Goal: Information Seeking & Learning: Learn about a topic

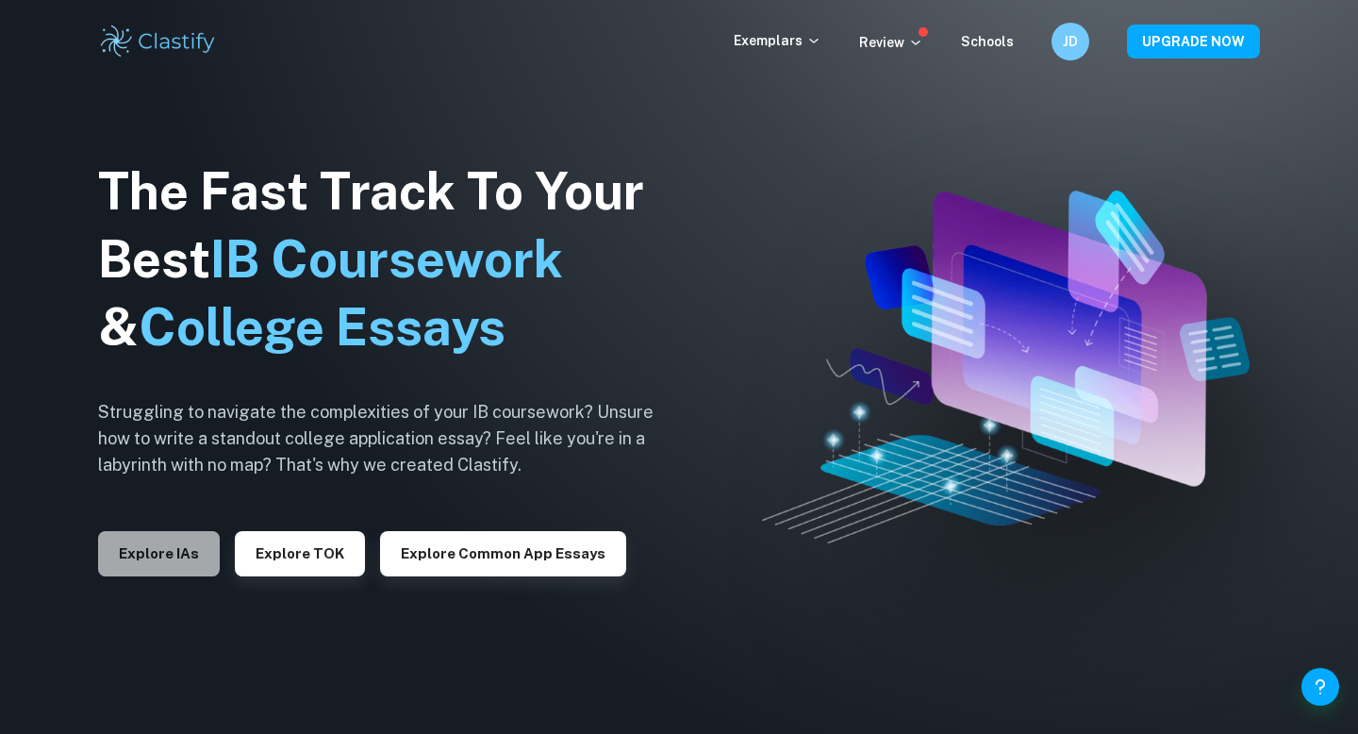
click at [157, 568] on button "Explore IAs" at bounding box center [159, 553] width 122 height 45
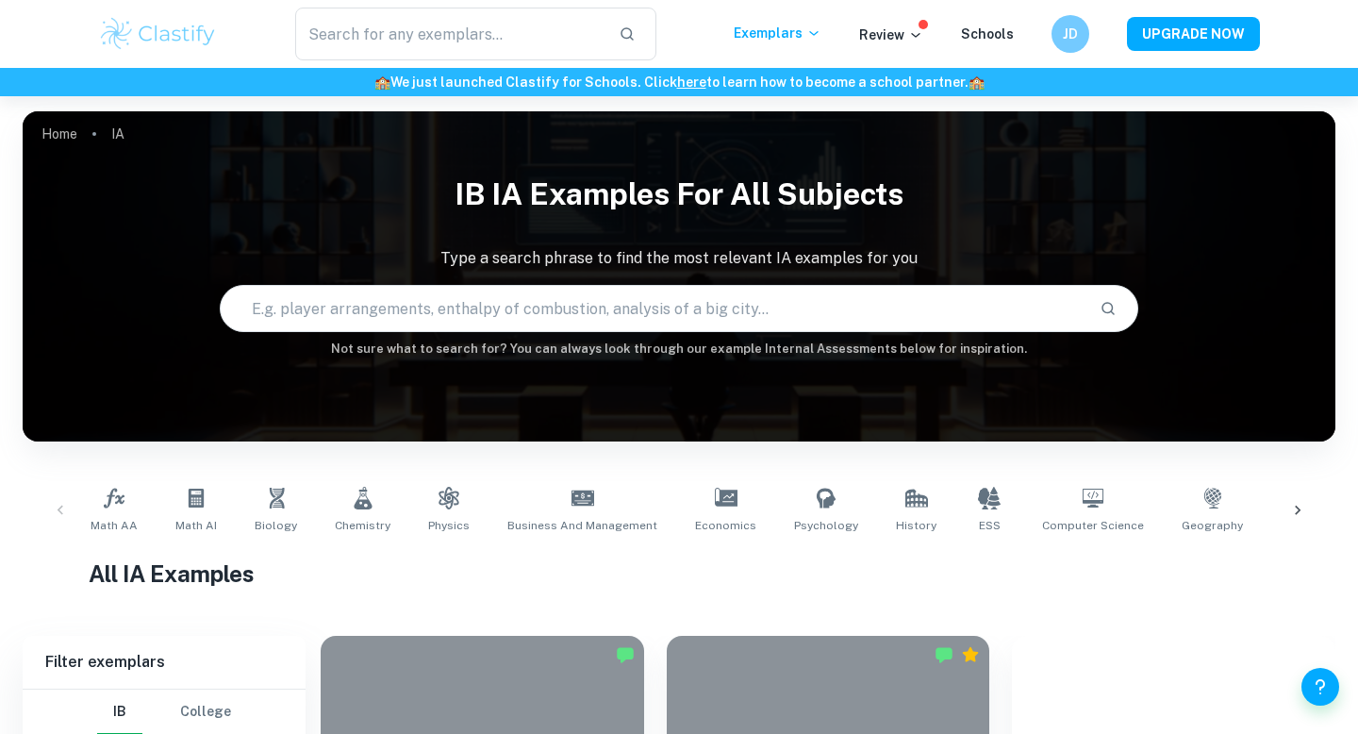
click at [494, 313] on input "text" at bounding box center [653, 308] width 864 height 53
click at [391, 309] on input "business on sustainabilituy" at bounding box center [631, 308] width 821 height 53
type input "business on sustainability"
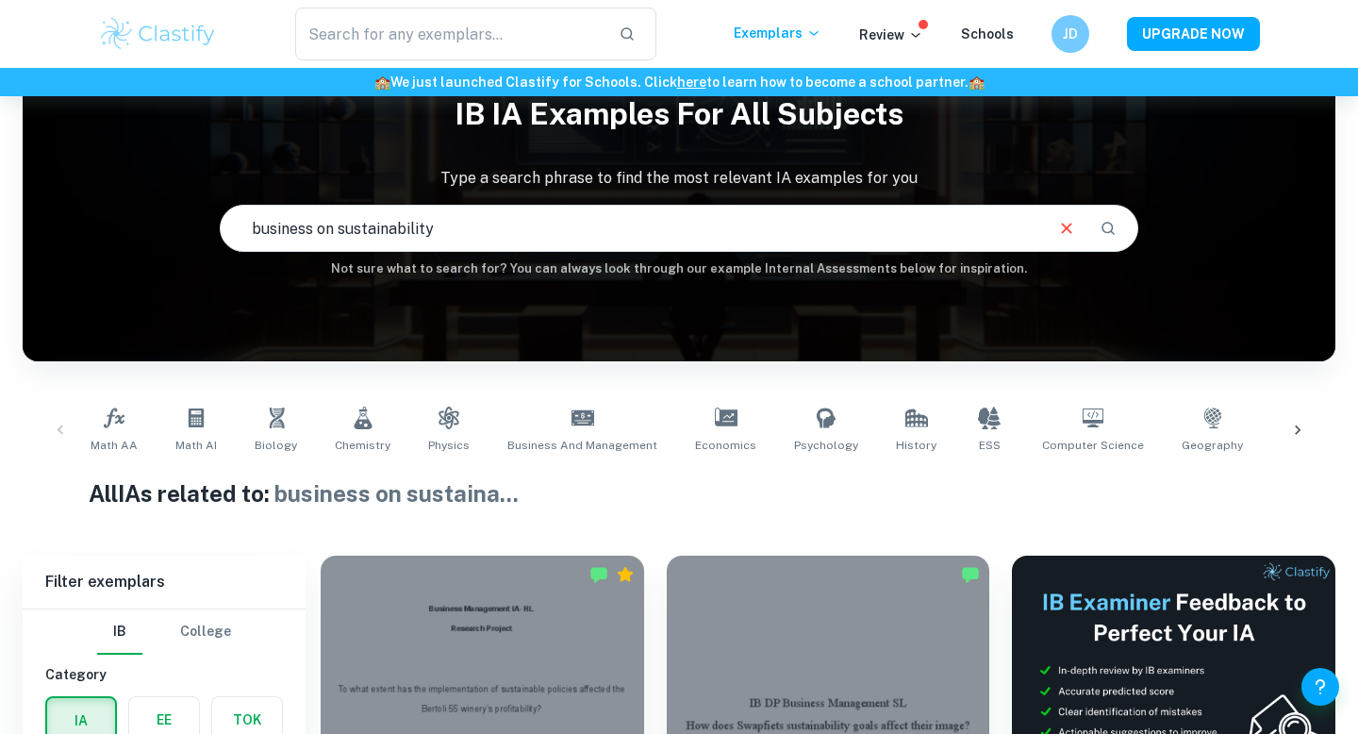
scroll to position [615, 0]
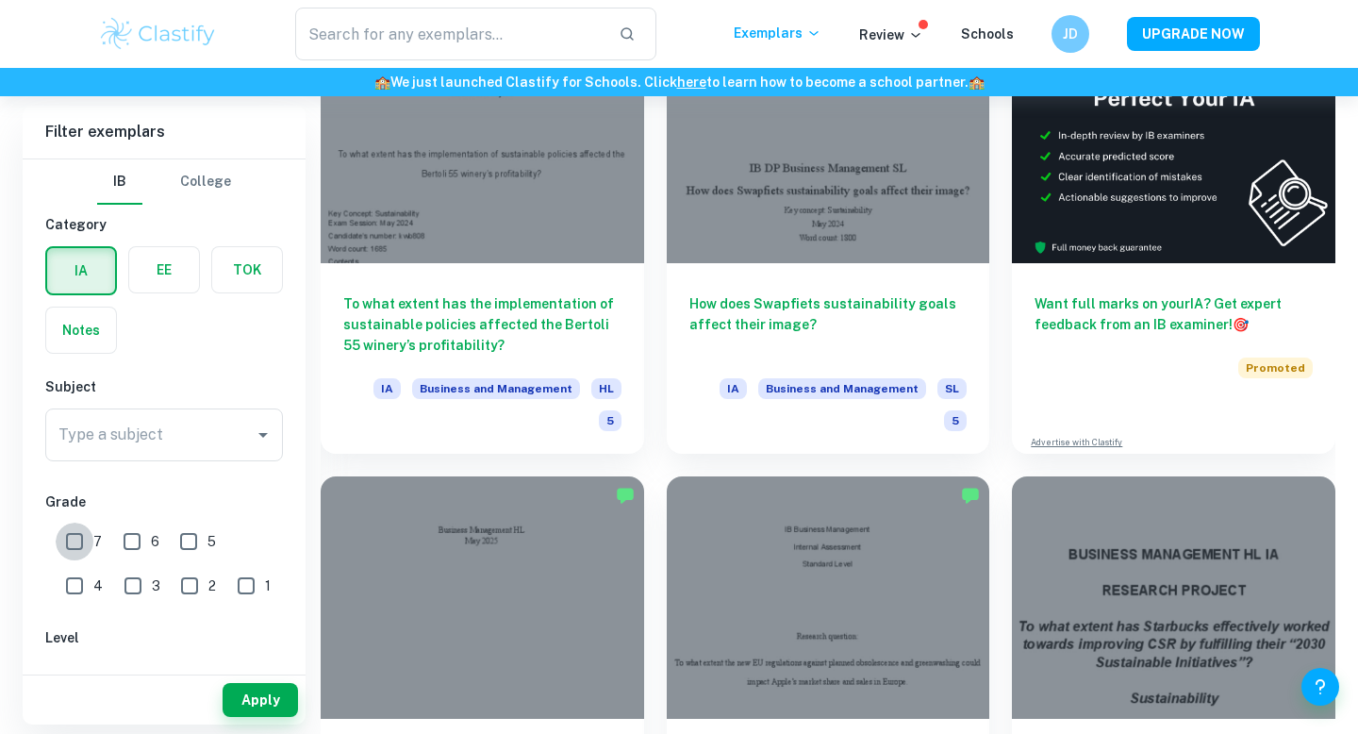
click at [76, 541] on input "7" at bounding box center [75, 542] width 38 height 38
checkbox input "true"
click at [121, 540] on input "6" at bounding box center [132, 542] width 38 height 38
checkbox input "true"
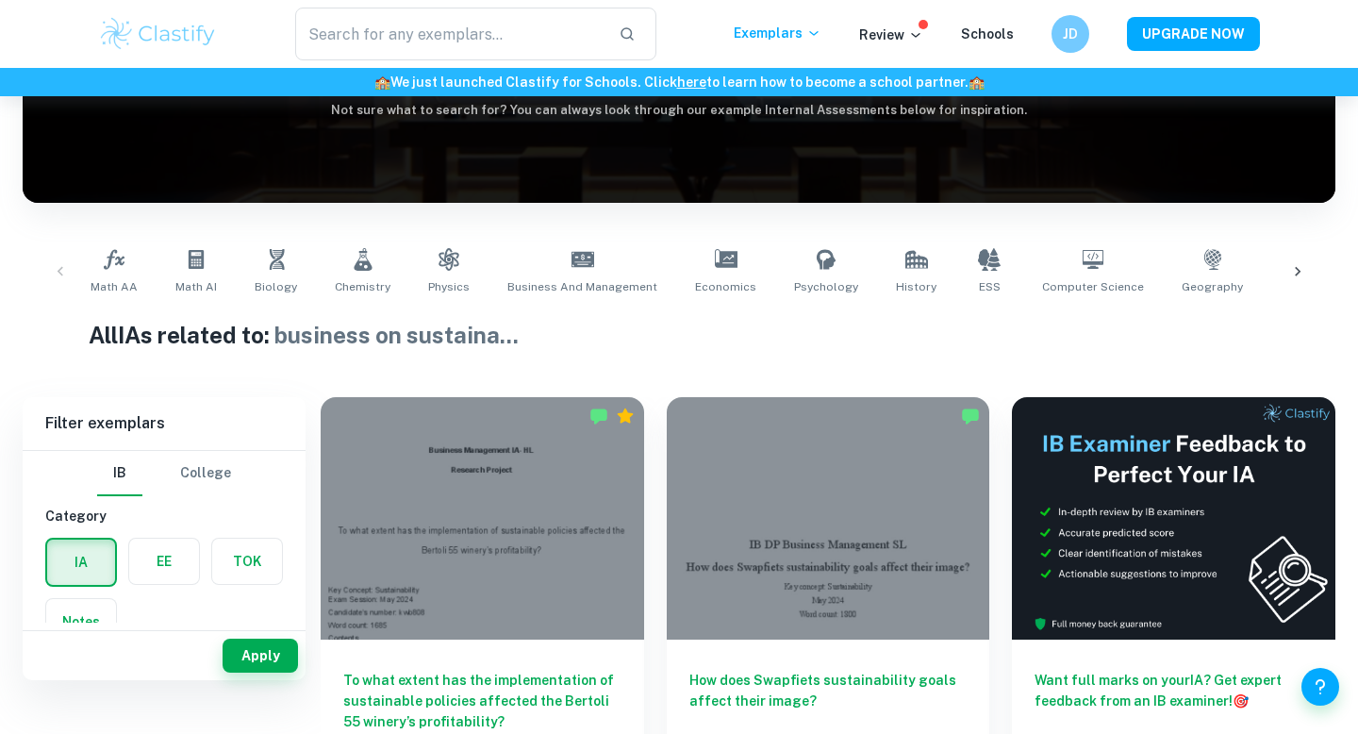
scroll to position [0, 0]
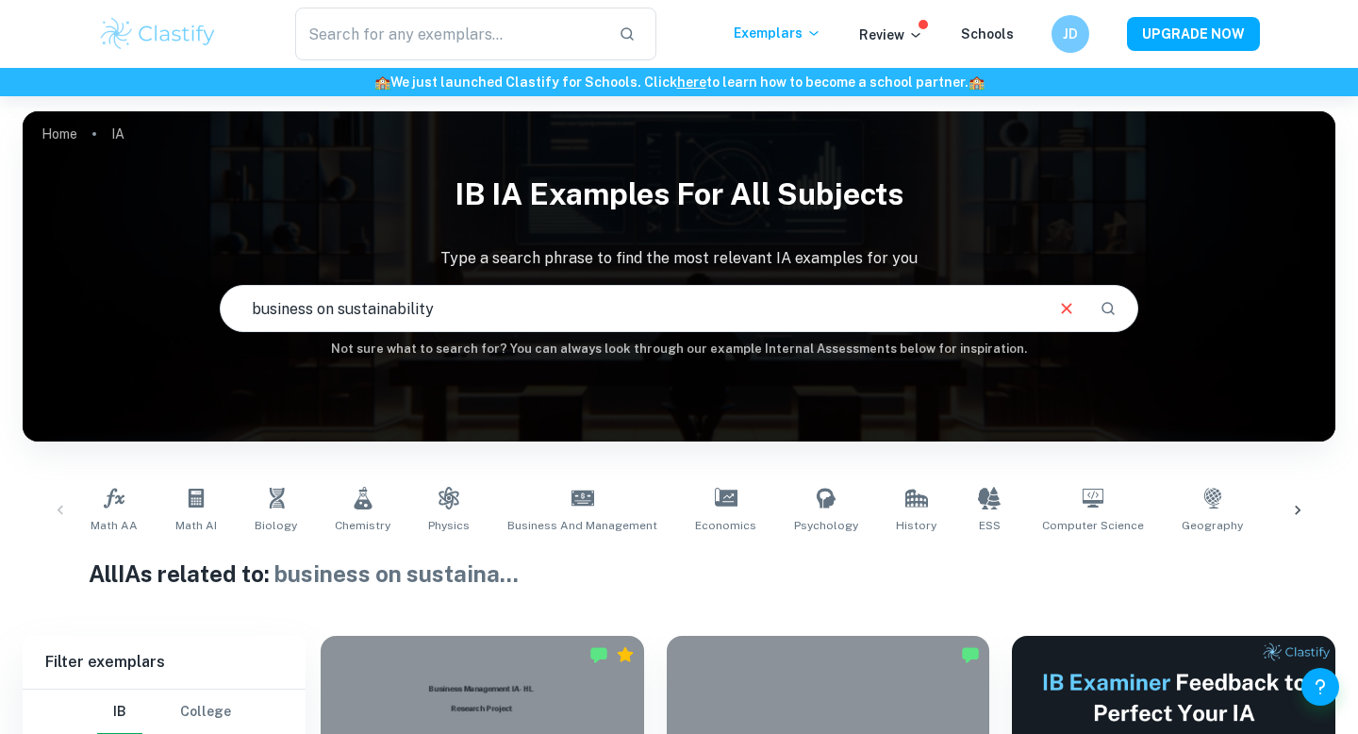
click at [493, 297] on input "business on sustainability" at bounding box center [631, 308] width 821 height 53
click at [445, 325] on input "business on sustainability" at bounding box center [631, 308] width 821 height 53
type input "business on sustainability and profitability"
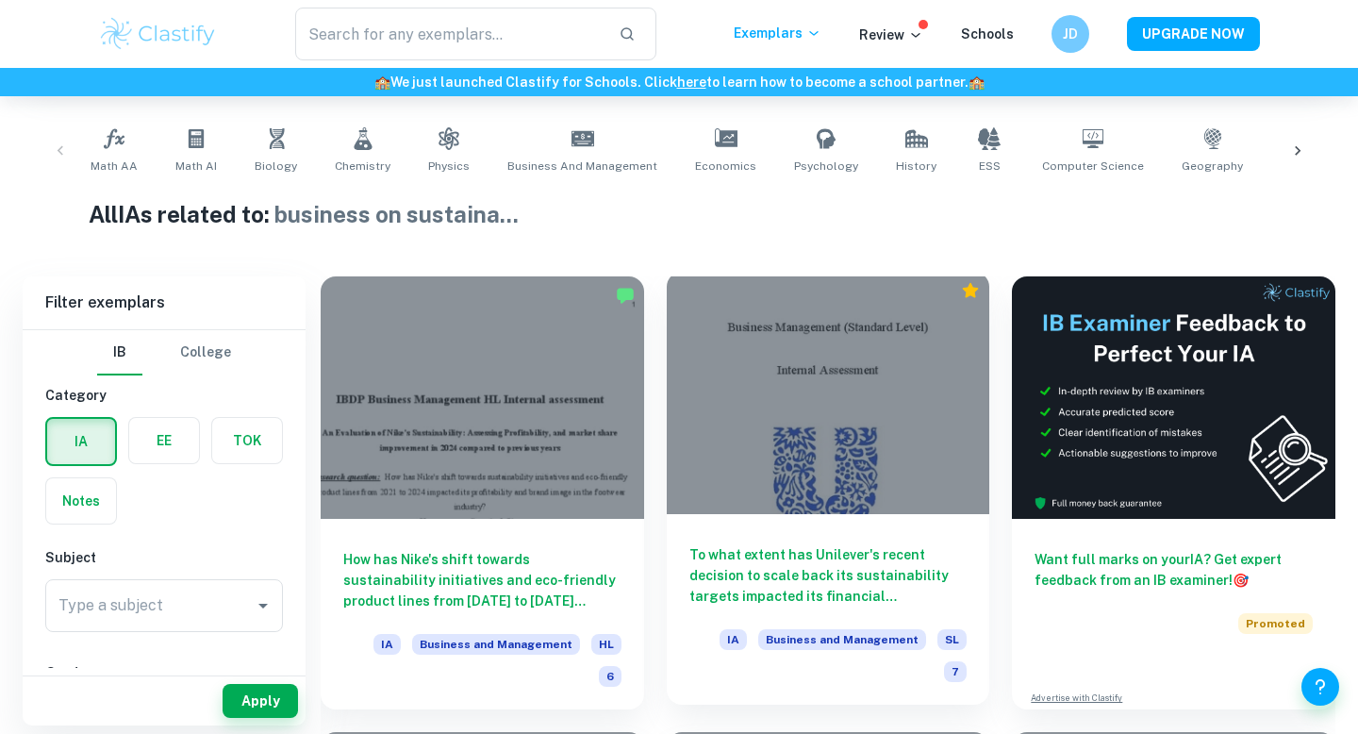
scroll to position [360, 0]
click at [825, 441] on div at bounding box center [829, 392] width 324 height 242
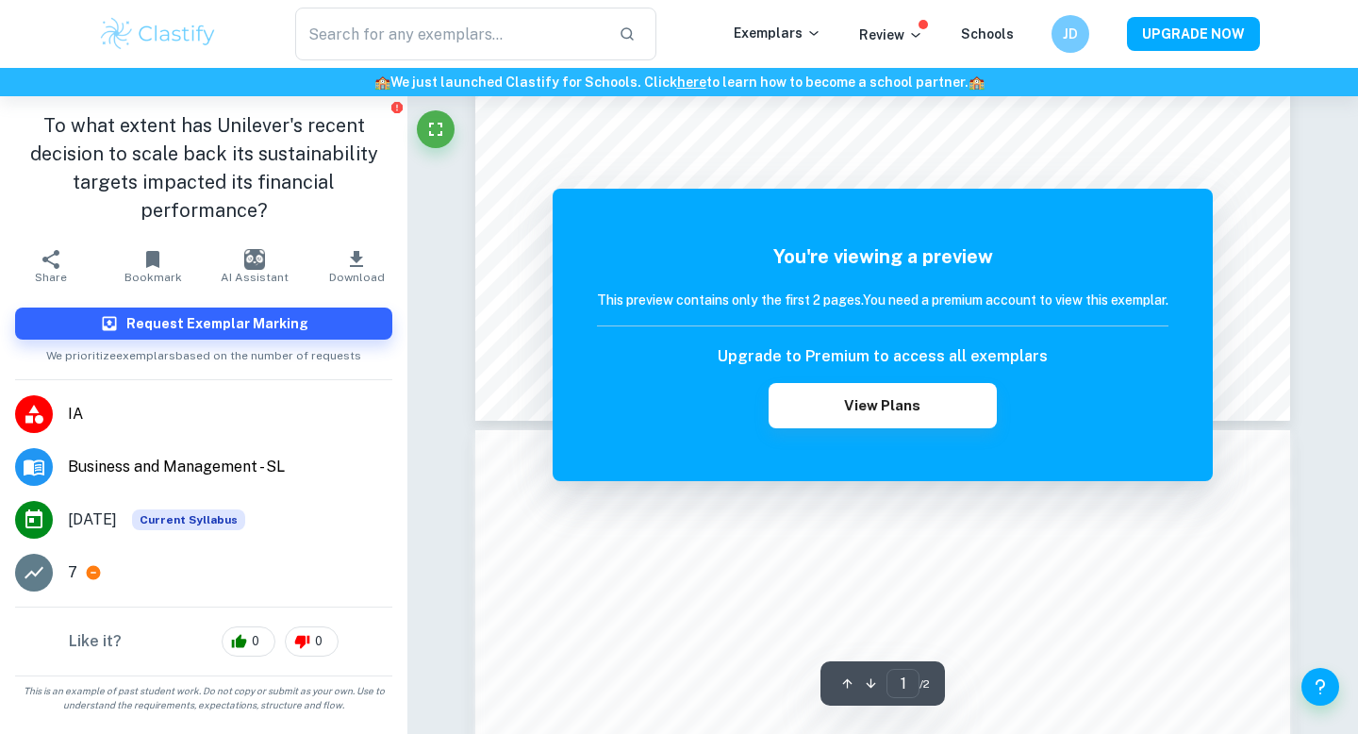
scroll to position [621, 0]
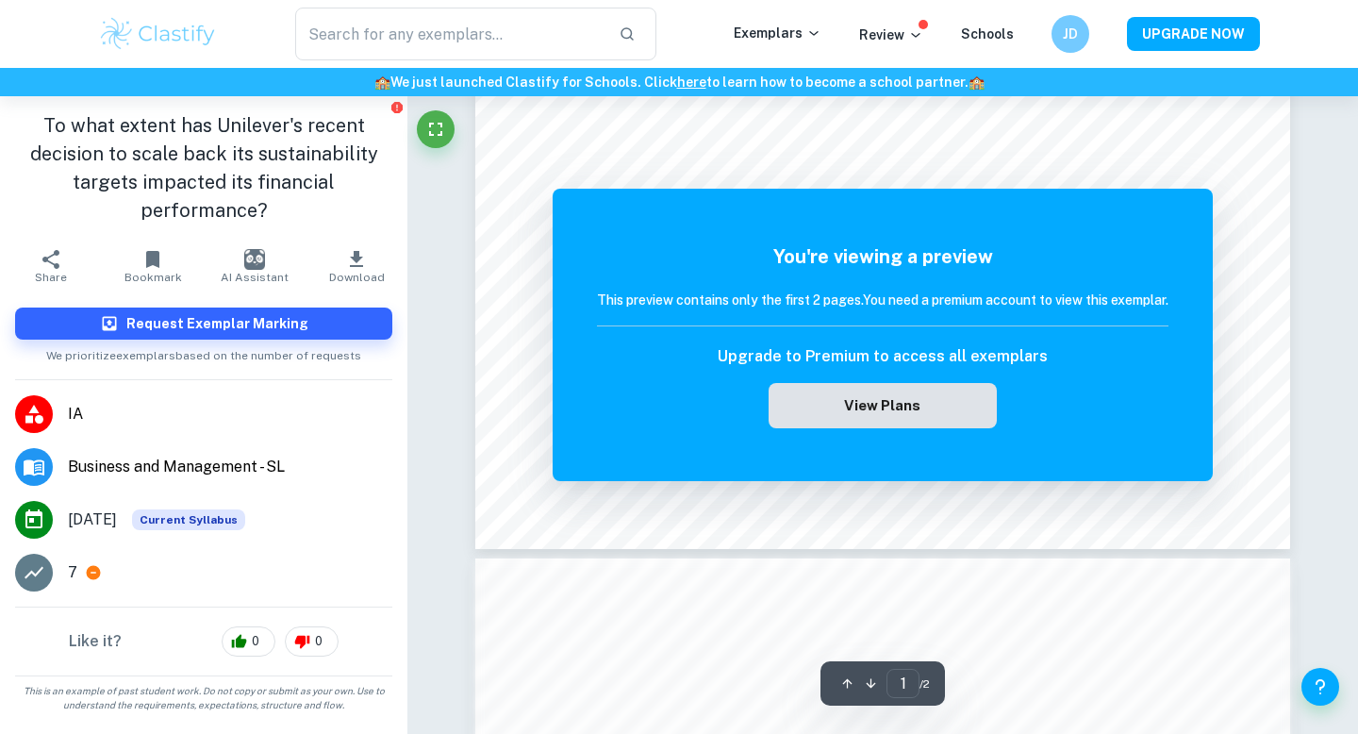
click at [863, 412] on button "View Plans" at bounding box center [883, 405] width 228 height 45
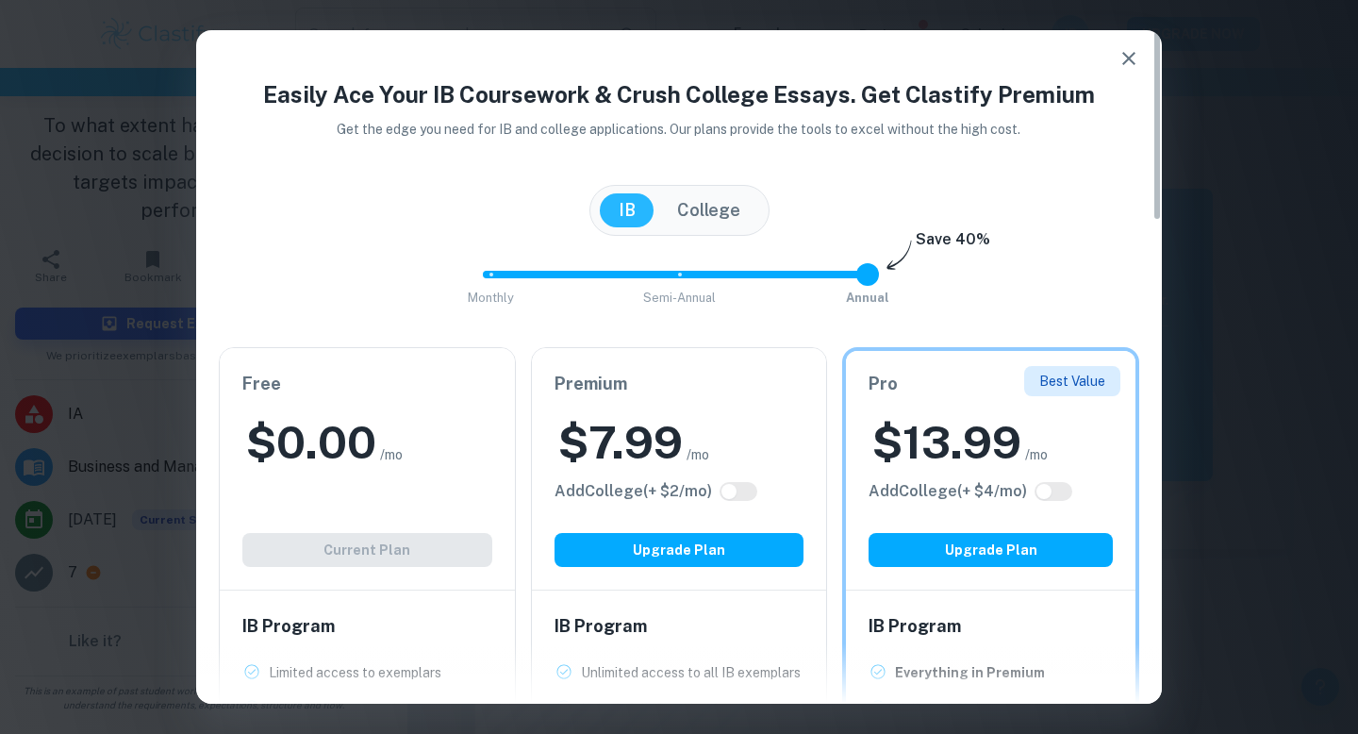
click at [459, 499] on div "Free $ 0.00 /mo Add College (+ $ 2 /mo) Current Plan" at bounding box center [367, 468] width 295 height 241
click at [319, 569] on div "Free $ 0.00 /mo Add College (+ $ 2 /mo) Current Plan" at bounding box center [367, 468] width 295 height 241
click at [254, 662] on div at bounding box center [679, 673] width 966 height 60
click at [258, 673] on div at bounding box center [679, 673] width 966 height 60
click at [318, 480] on div "Free $ 0.00 /mo Add College (+ $ 2 /mo) Current Plan" at bounding box center [367, 468] width 295 height 241
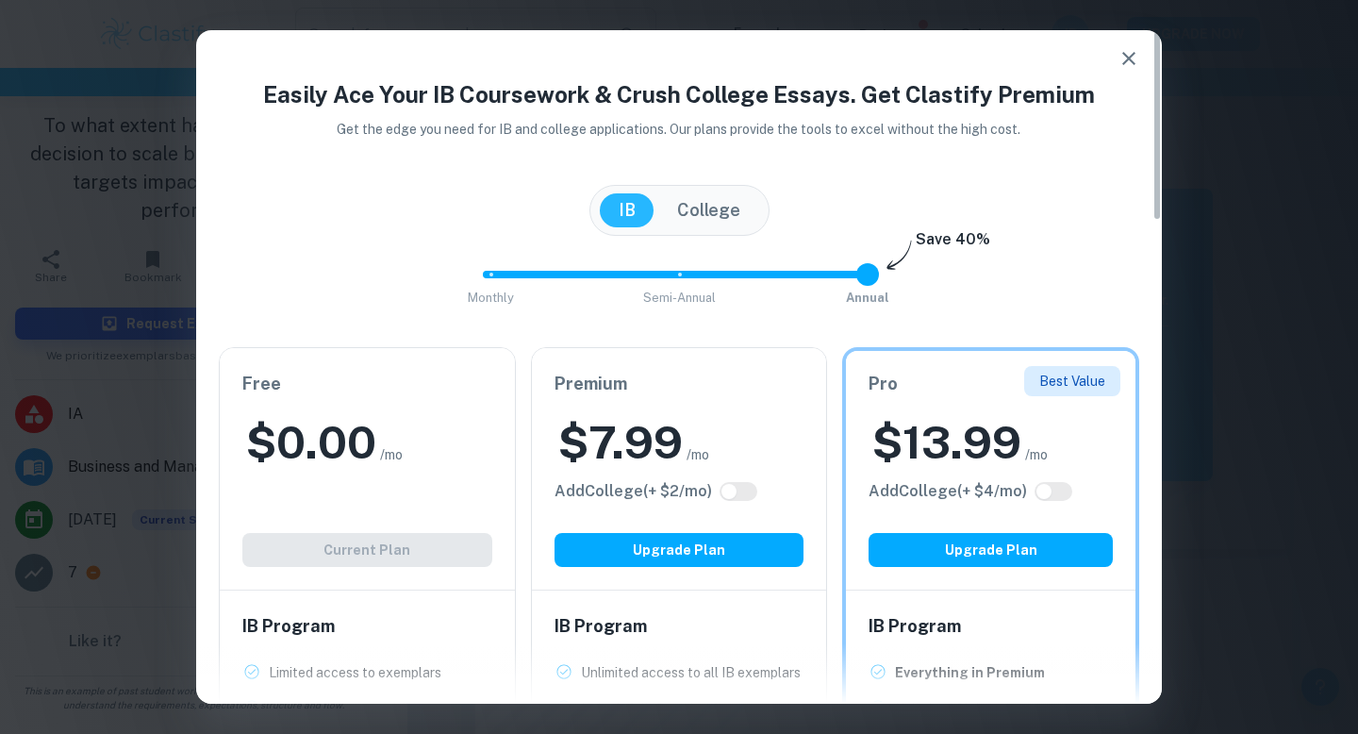
click at [308, 430] on h2 "$ 0.00" at bounding box center [311, 442] width 130 height 60
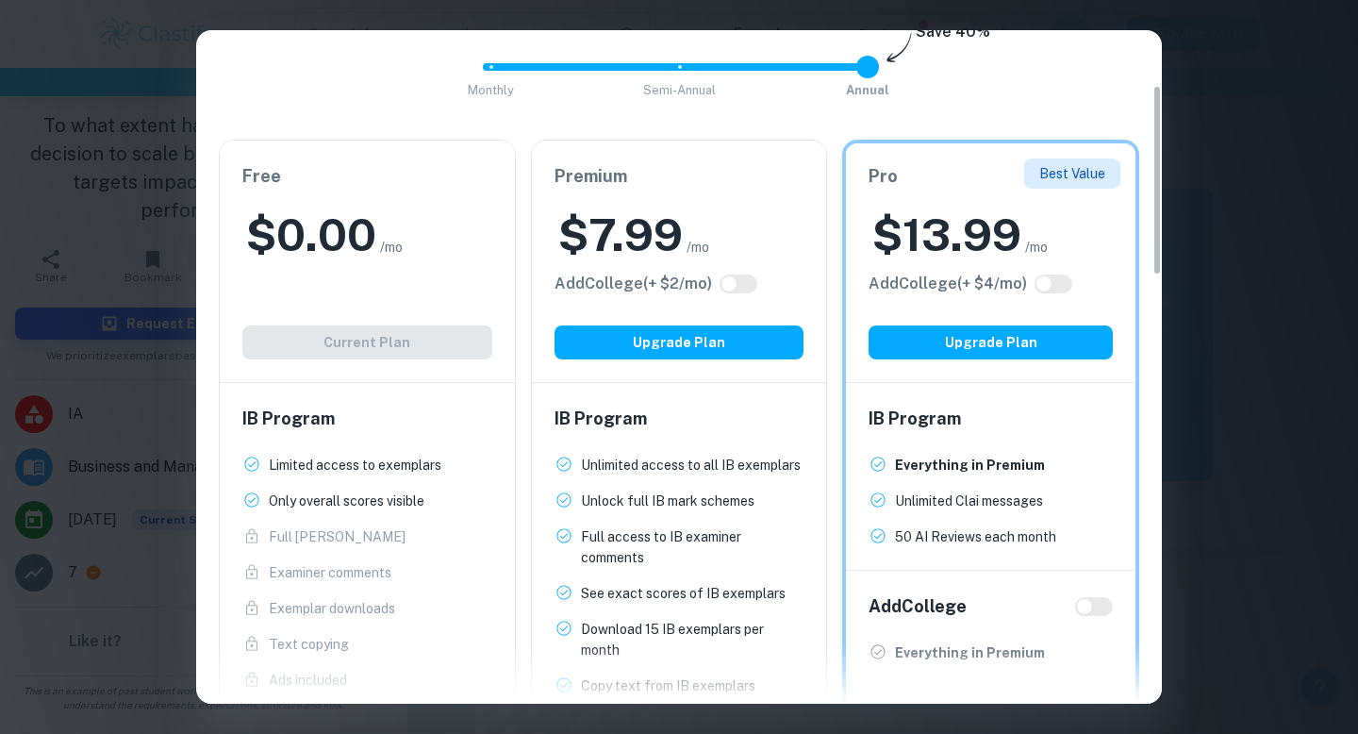
scroll to position [0, 0]
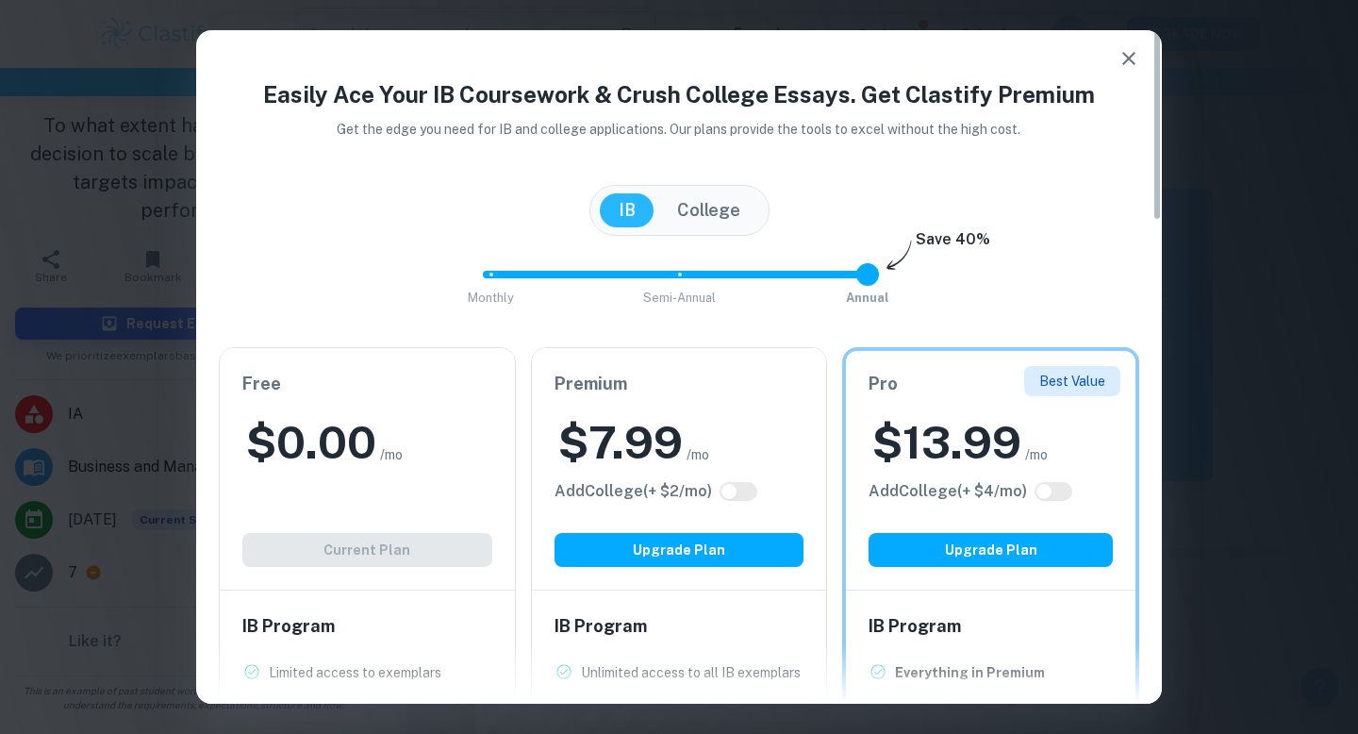
click at [682, 214] on button "College" at bounding box center [708, 210] width 101 height 34
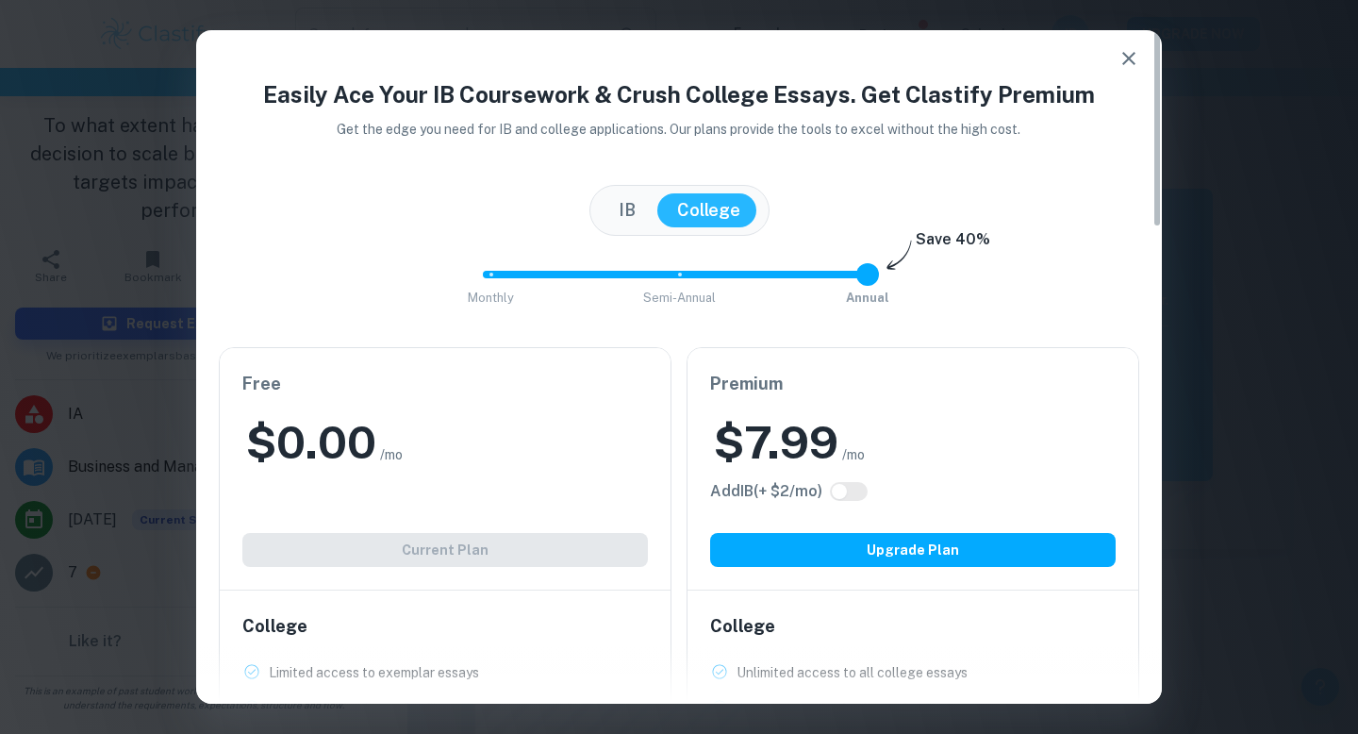
click at [624, 204] on button "IB" at bounding box center [627, 210] width 55 height 34
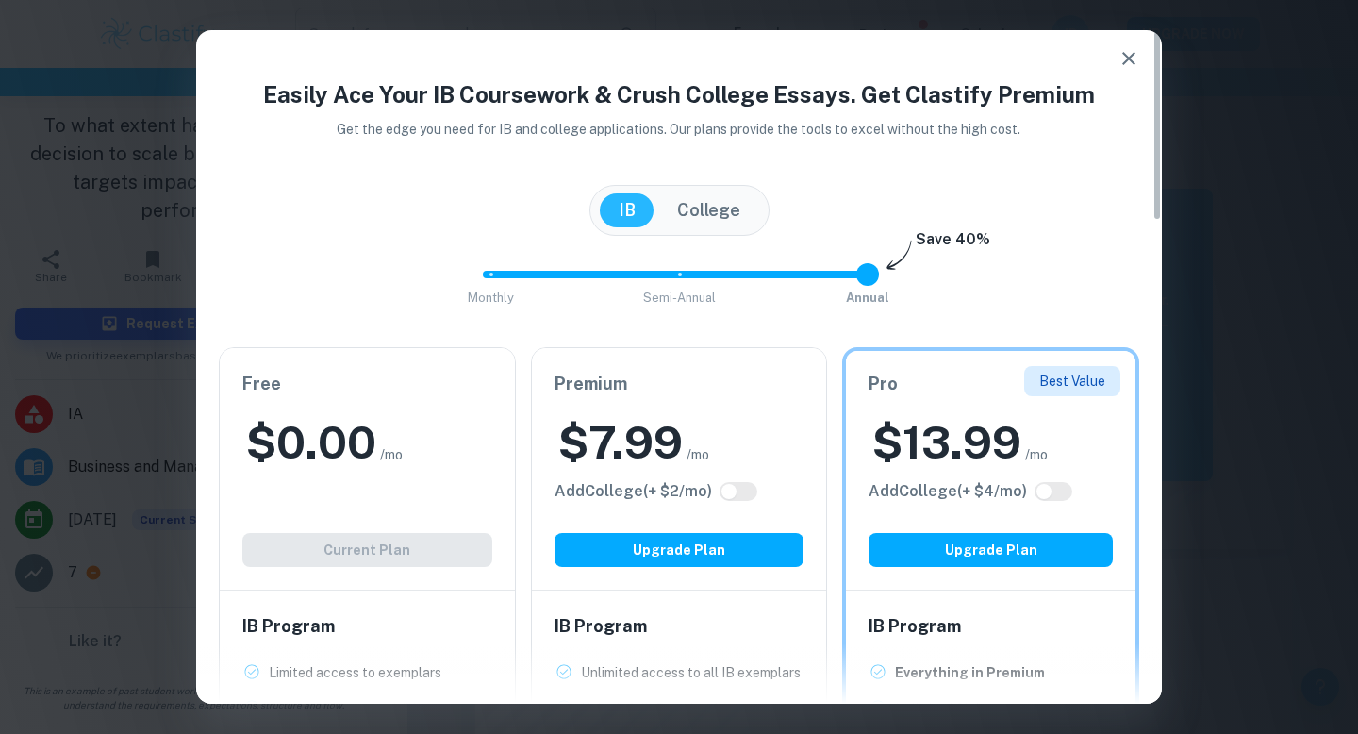
click at [424, 472] on div "$ 0.00 /mo" at bounding box center [367, 442] width 250 height 60
click at [420, 550] on div "Free $ 0.00 /mo Add College (+ $ 2 /mo) Current Plan" at bounding box center [367, 468] width 295 height 241
click at [1128, 63] on icon "button" at bounding box center [1129, 58] width 23 height 23
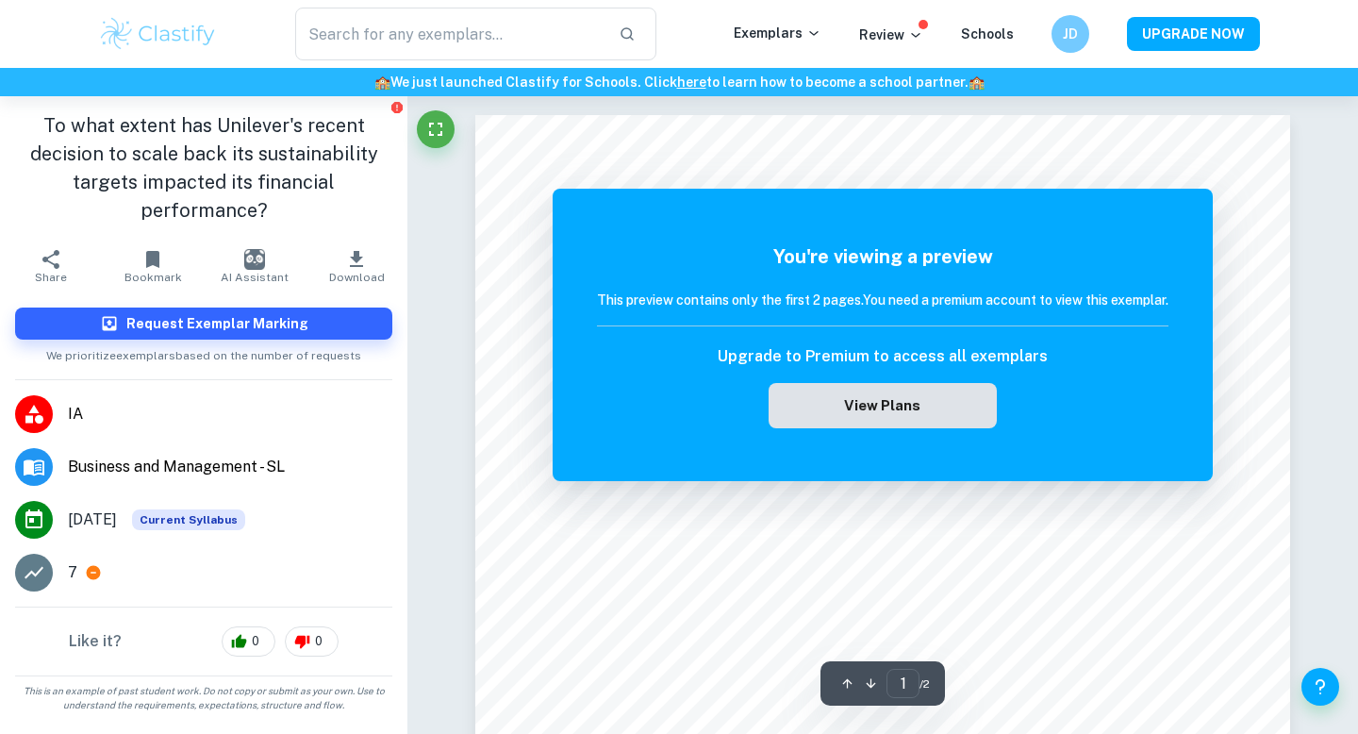
click at [852, 400] on button "View Plans" at bounding box center [883, 405] width 228 height 45
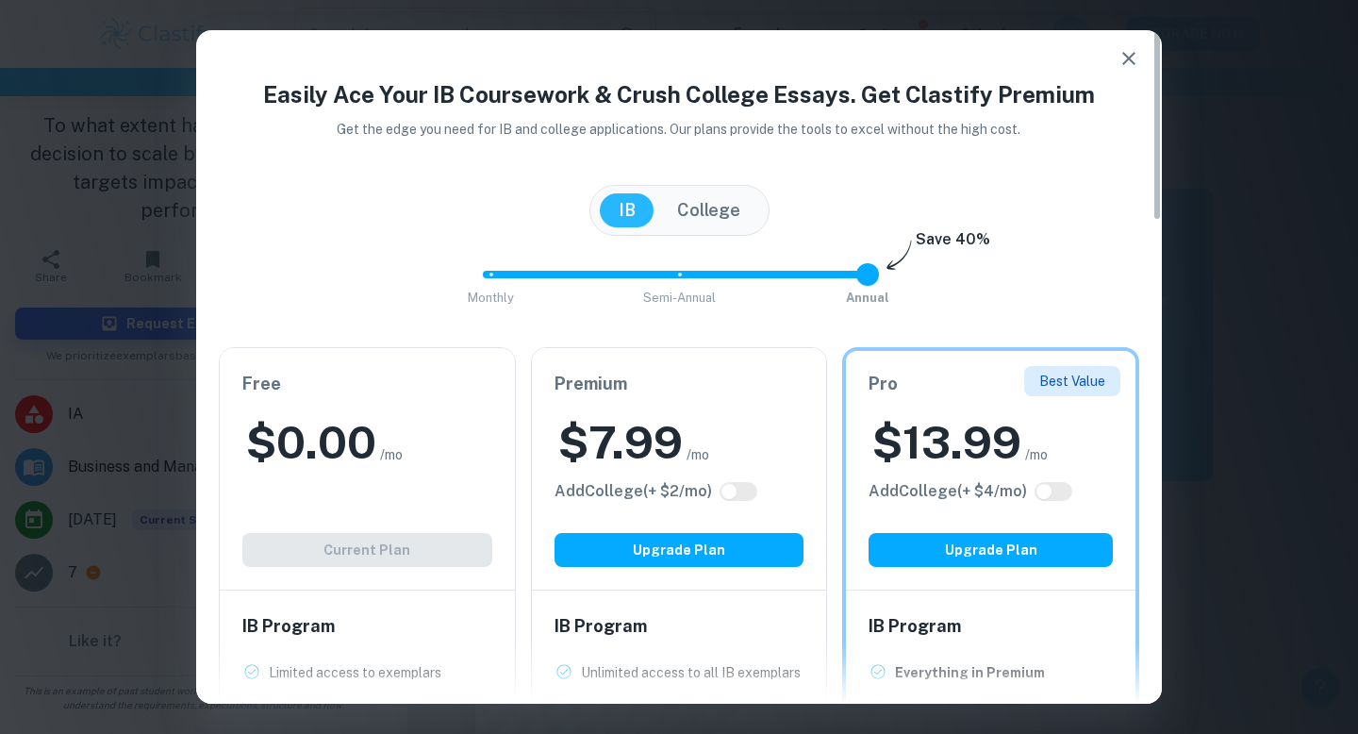
click at [1125, 75] on button "button" at bounding box center [1129, 59] width 38 height 38
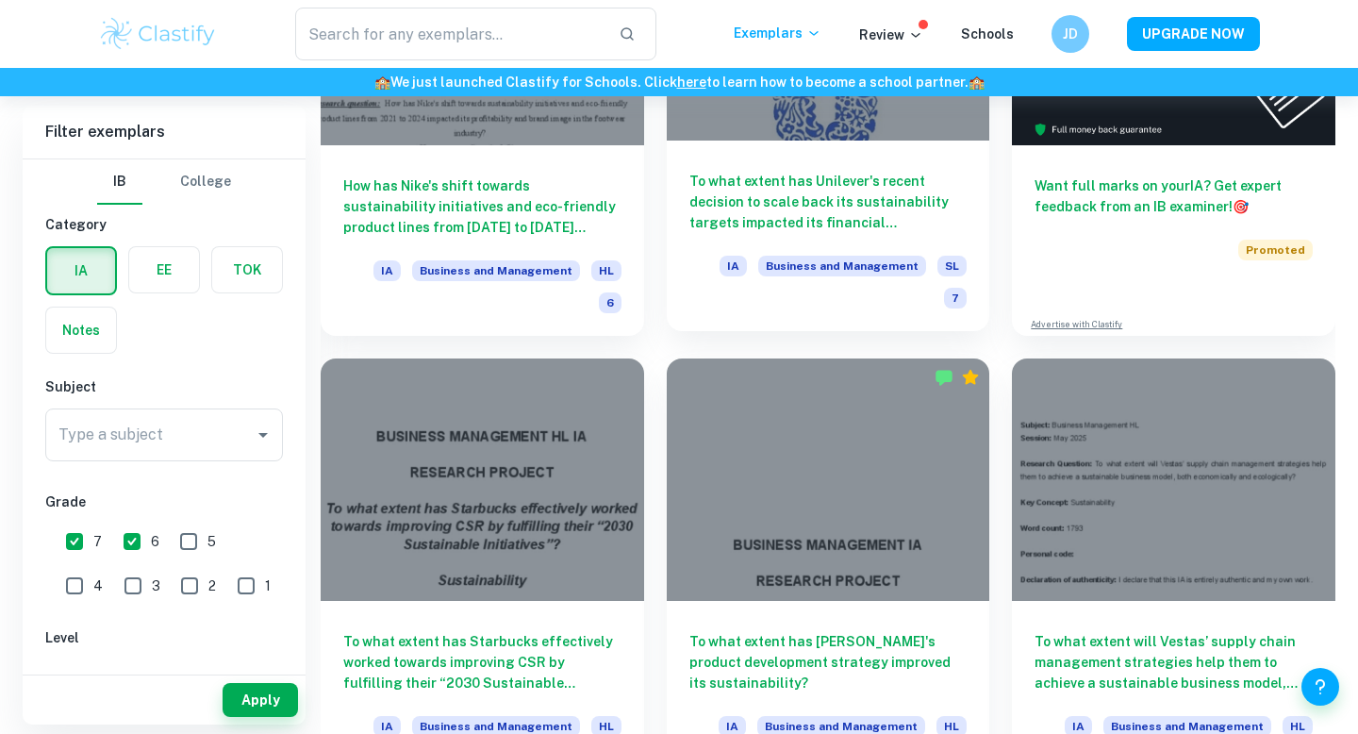
scroll to position [757, 0]
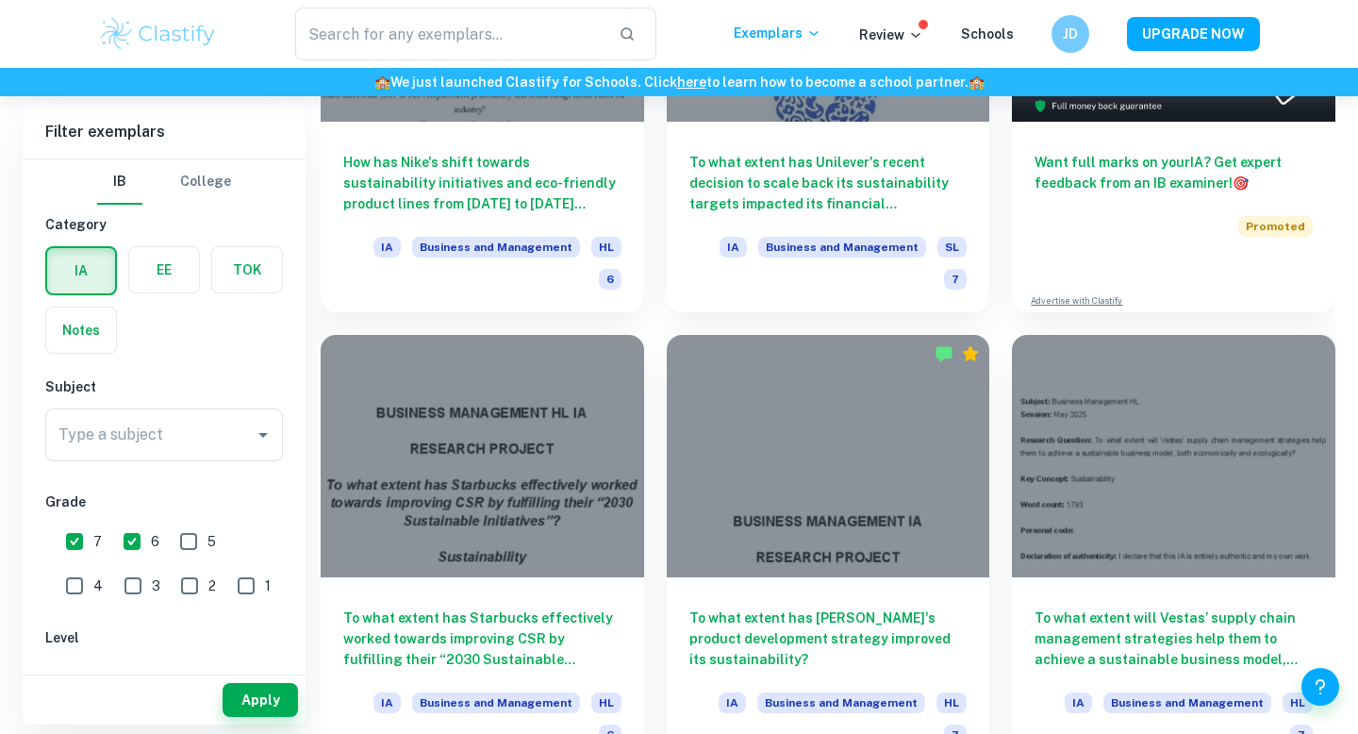
click at [1077, 46] on div "JD" at bounding box center [1071, 34] width 38 height 38
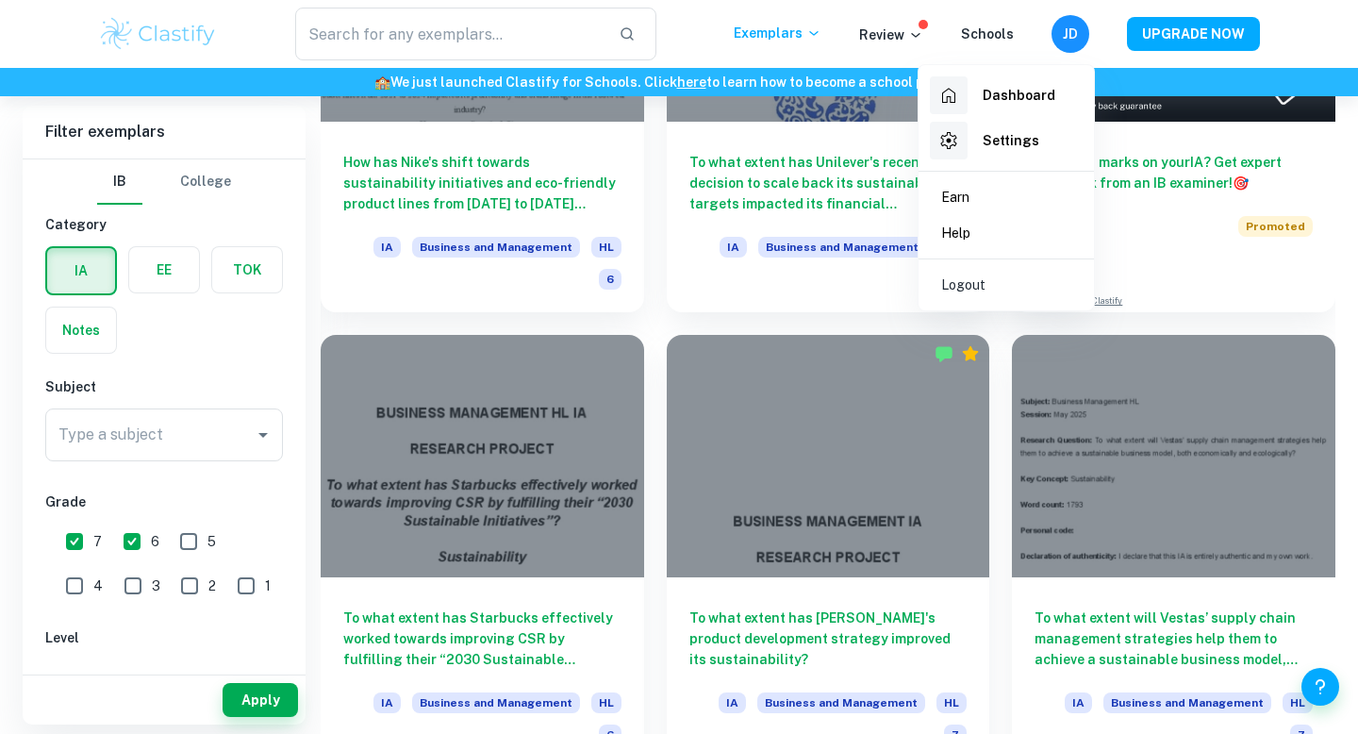
click at [823, 196] on div at bounding box center [679, 367] width 1358 height 734
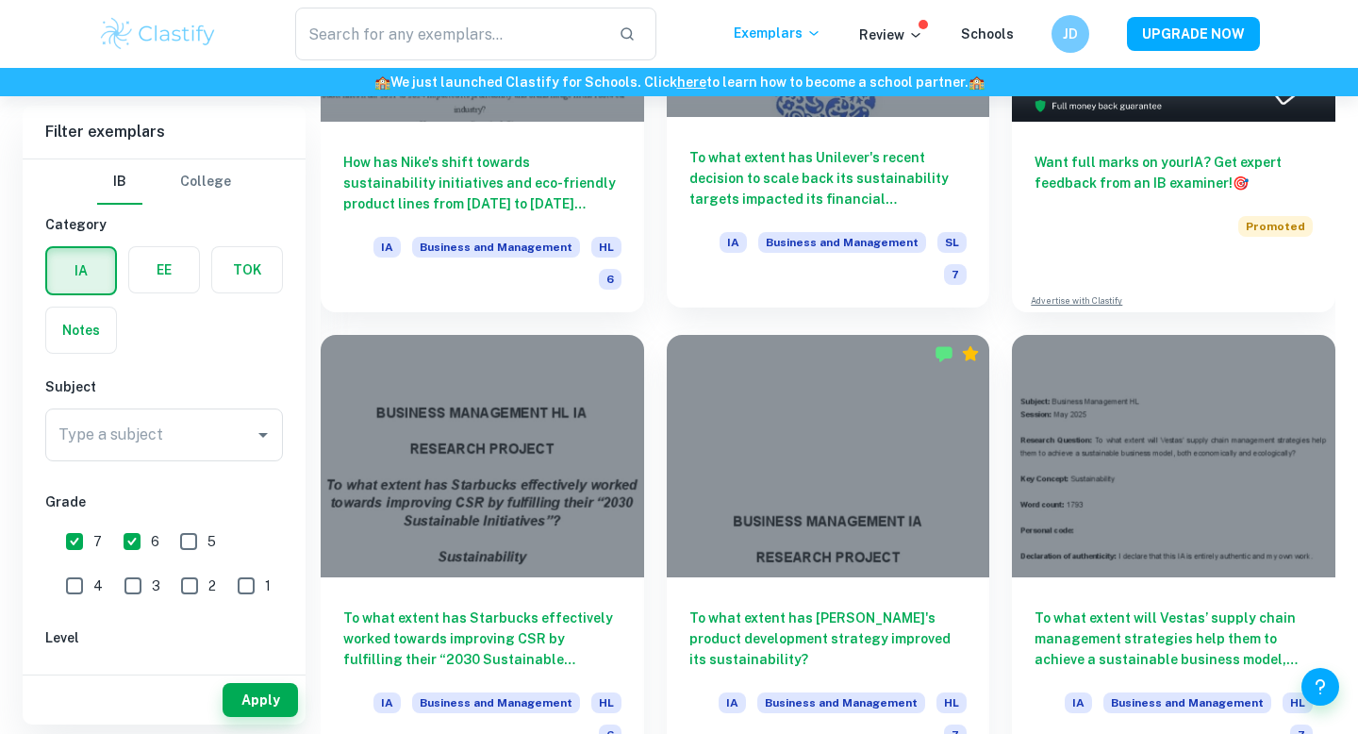
click at [838, 187] on h6 "To what extent has Unilever's recent decision to scale back its sustainability …" at bounding box center [829, 178] width 278 height 62
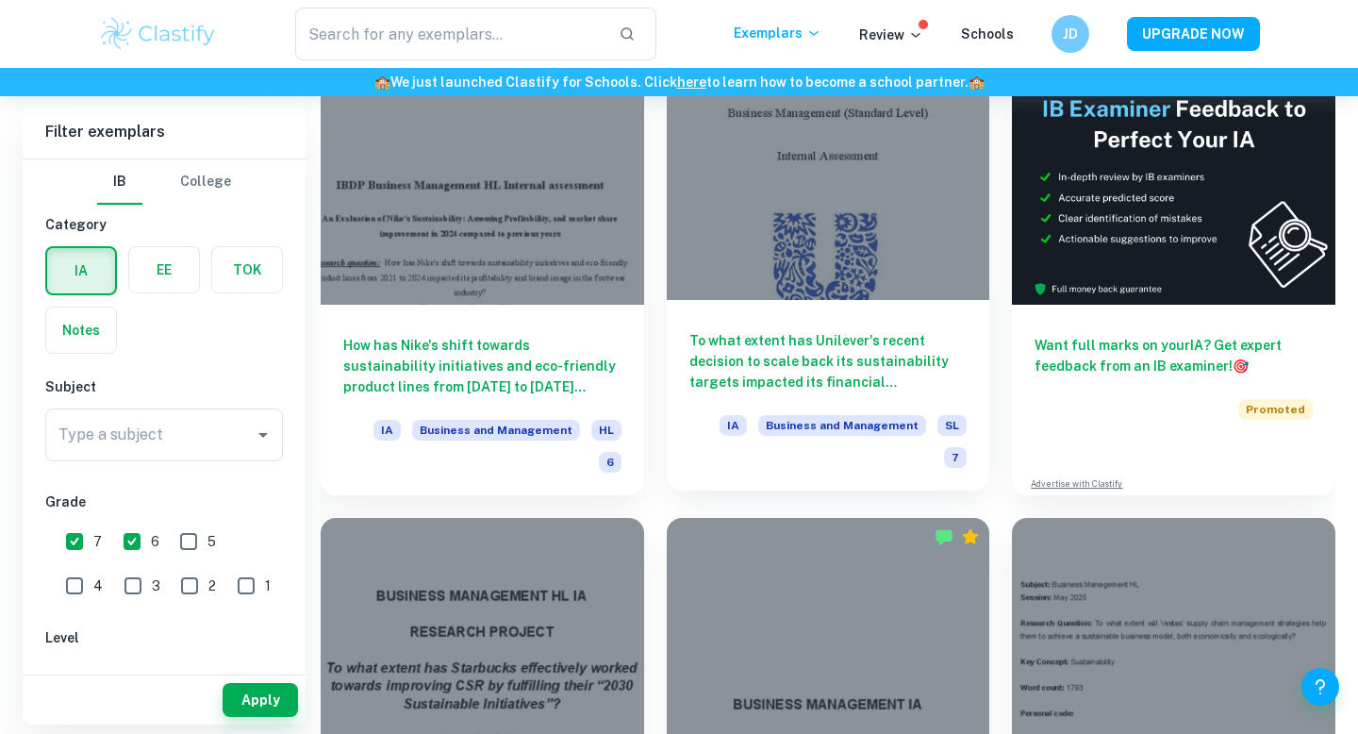
scroll to position [827, 0]
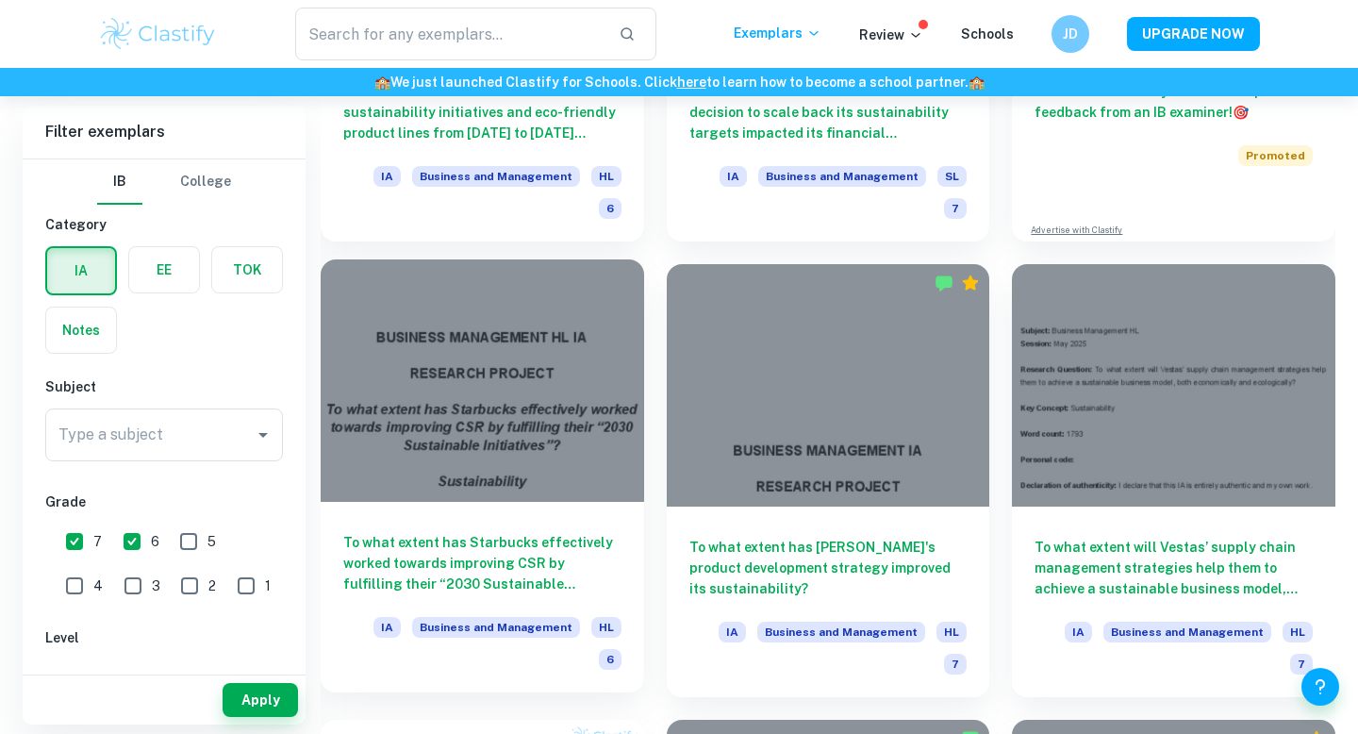
click at [573, 382] on div at bounding box center [483, 380] width 324 height 242
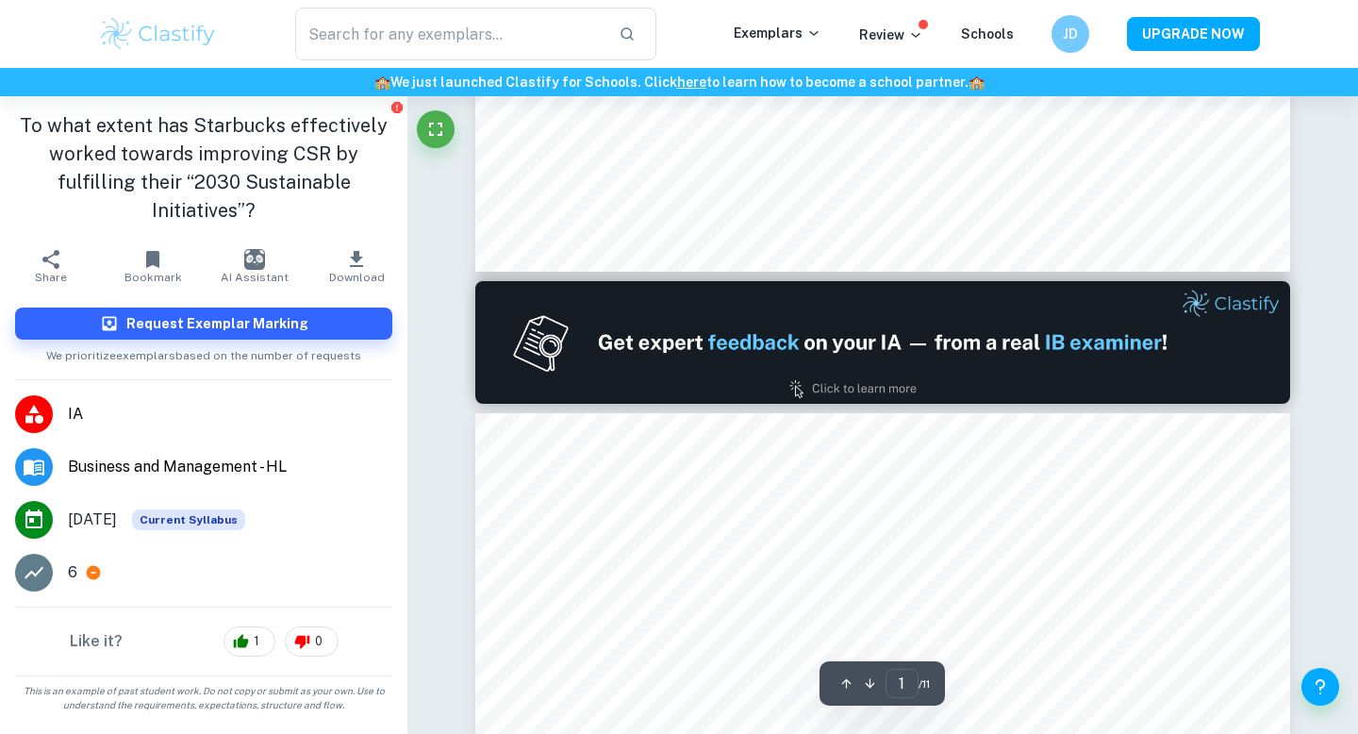
scroll to position [997, 0]
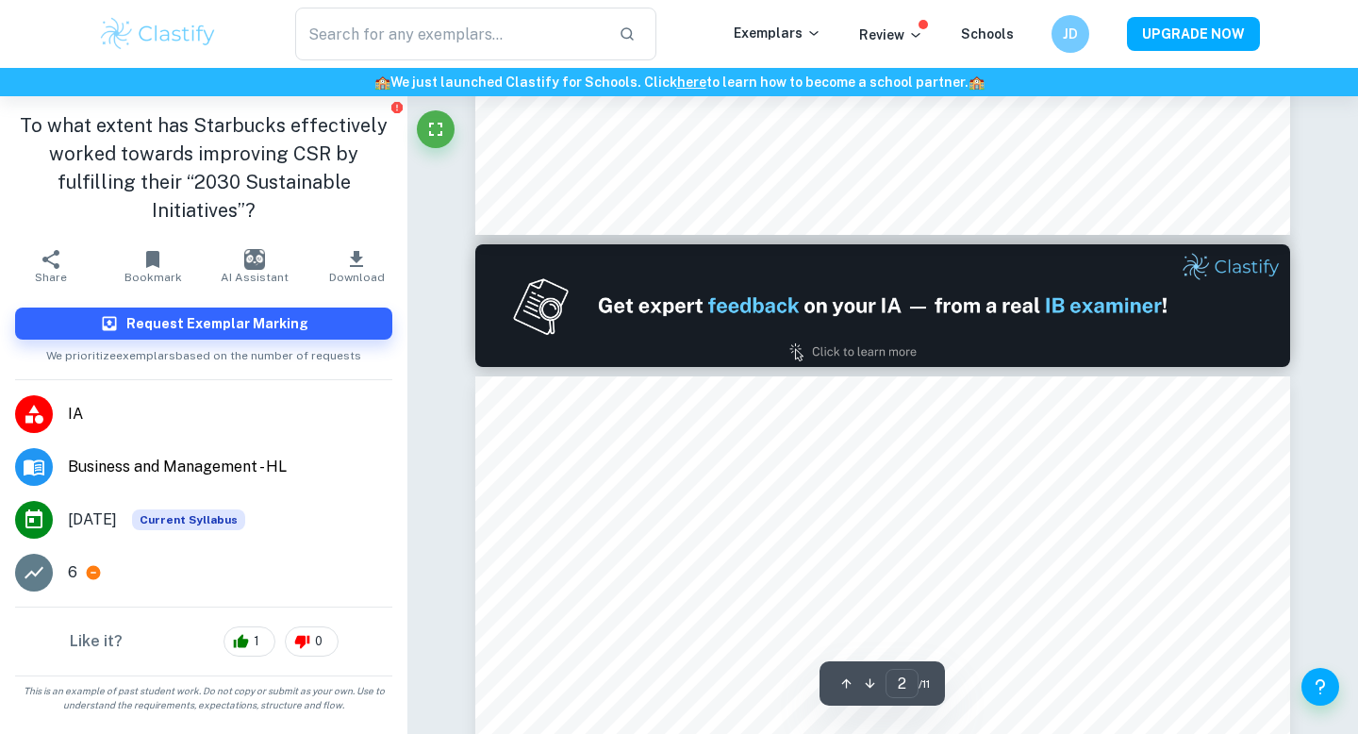
type input "1"
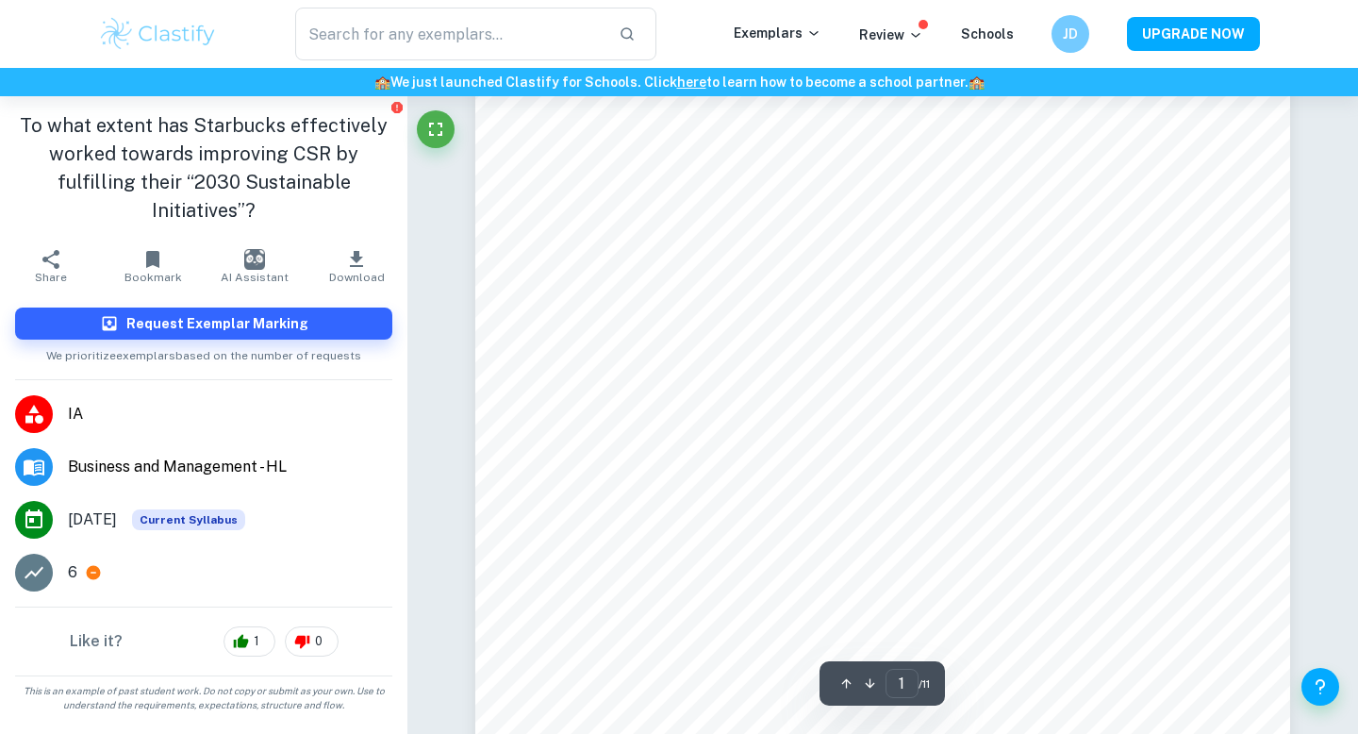
scroll to position [0, 0]
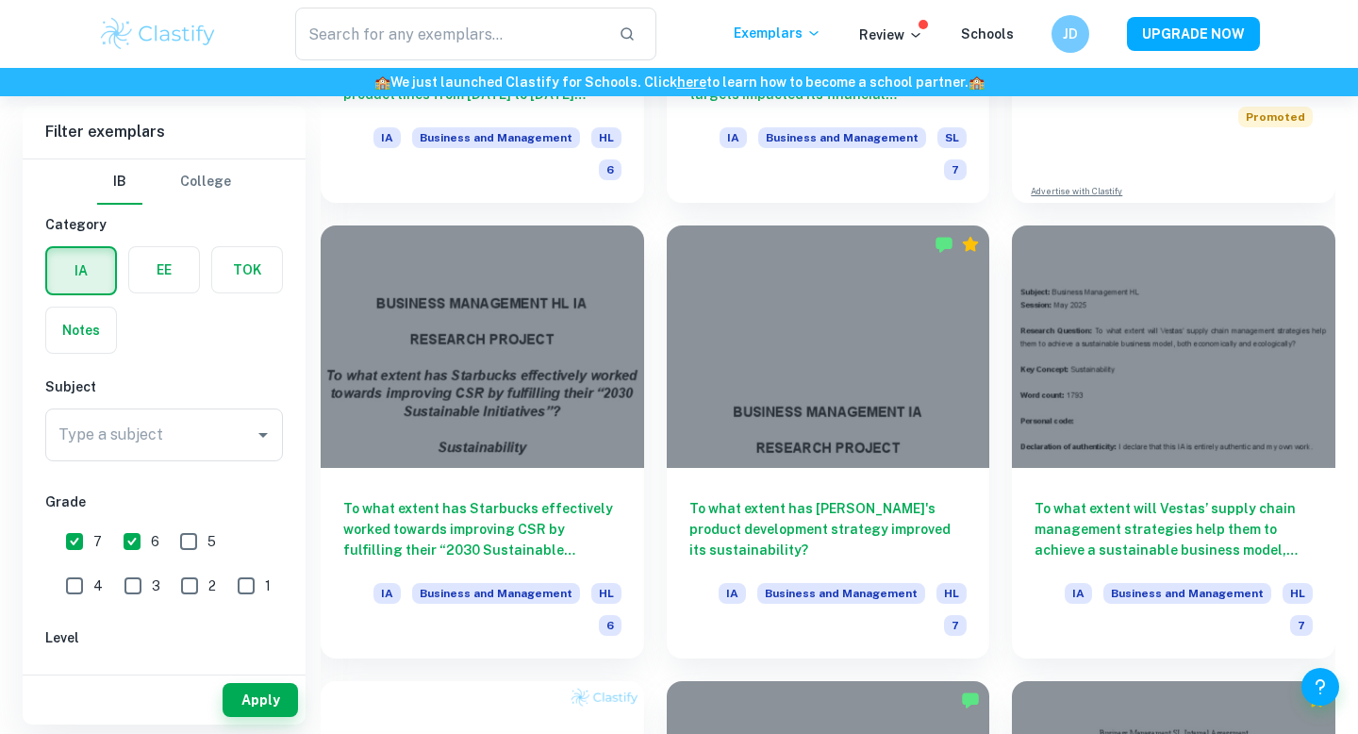
scroll to position [923, 0]
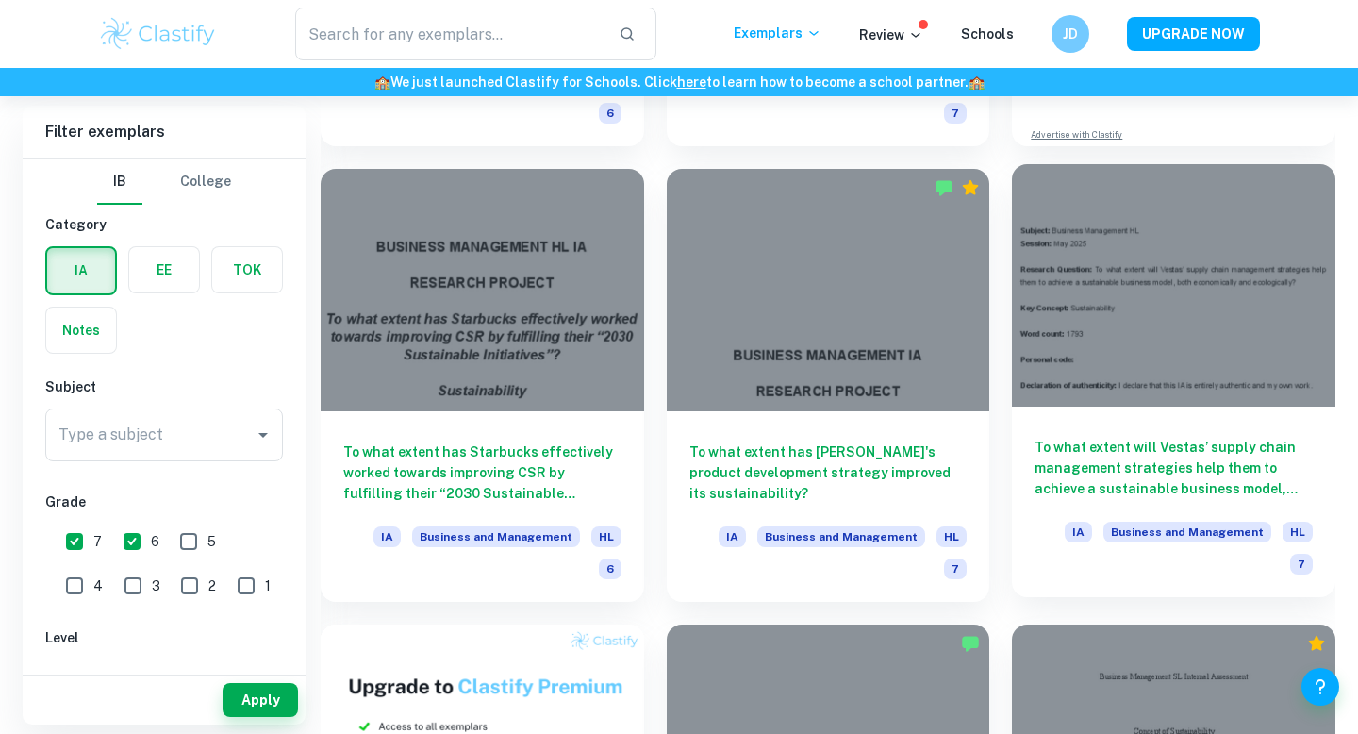
click at [1193, 340] on div at bounding box center [1174, 285] width 324 height 242
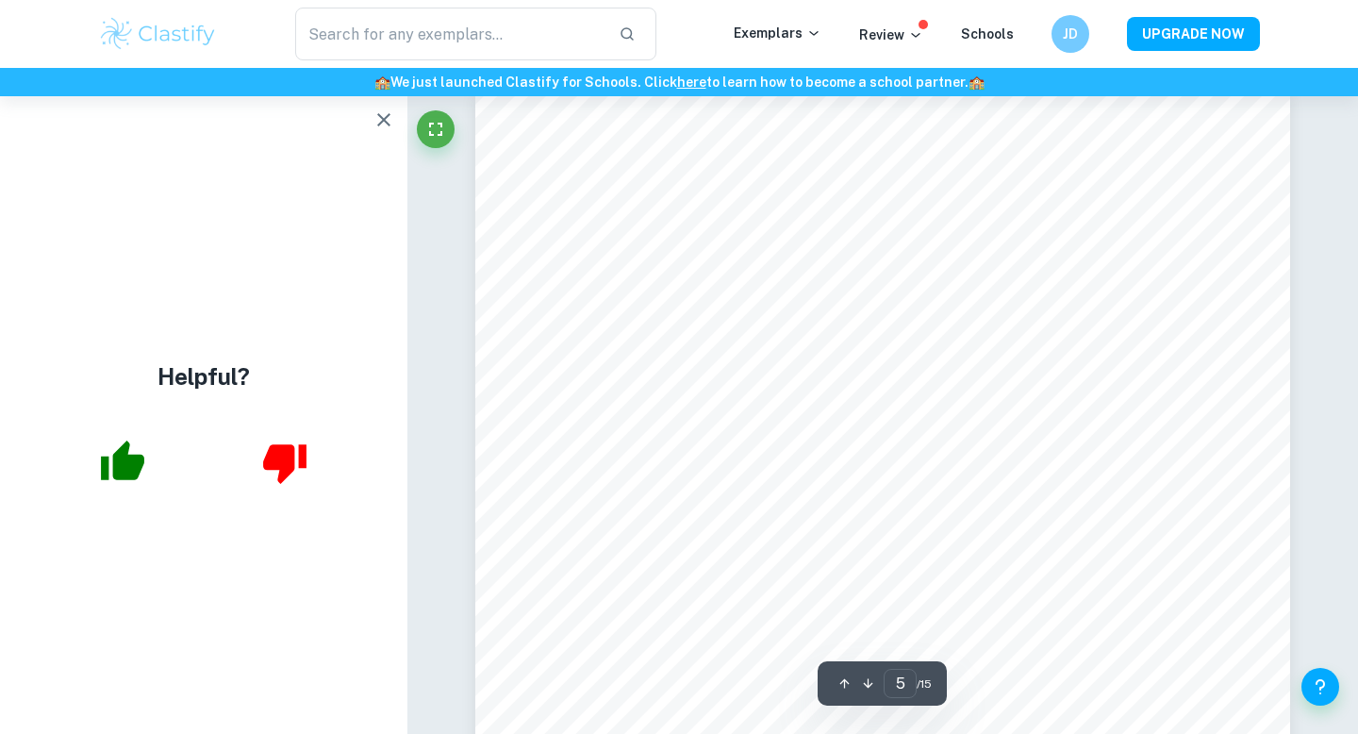
scroll to position [4934, 0]
type input "4"
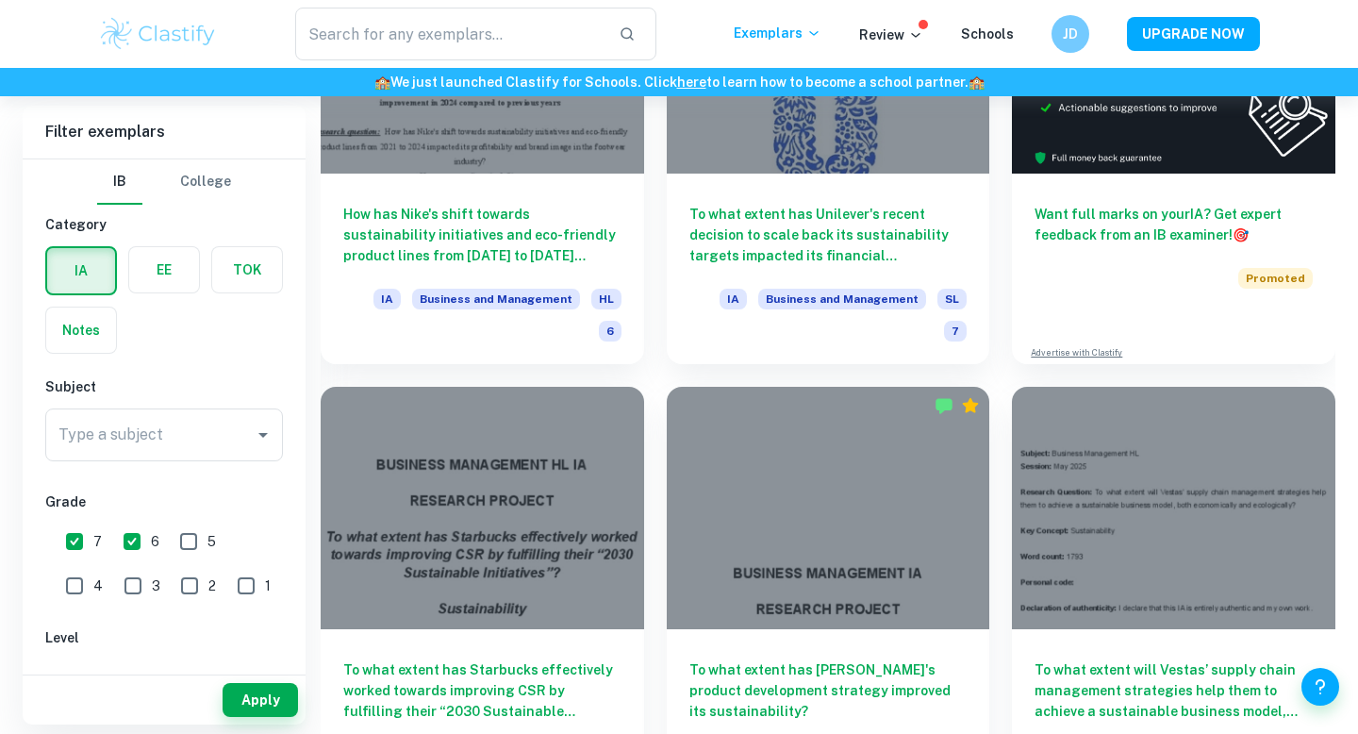
scroll to position [897, 0]
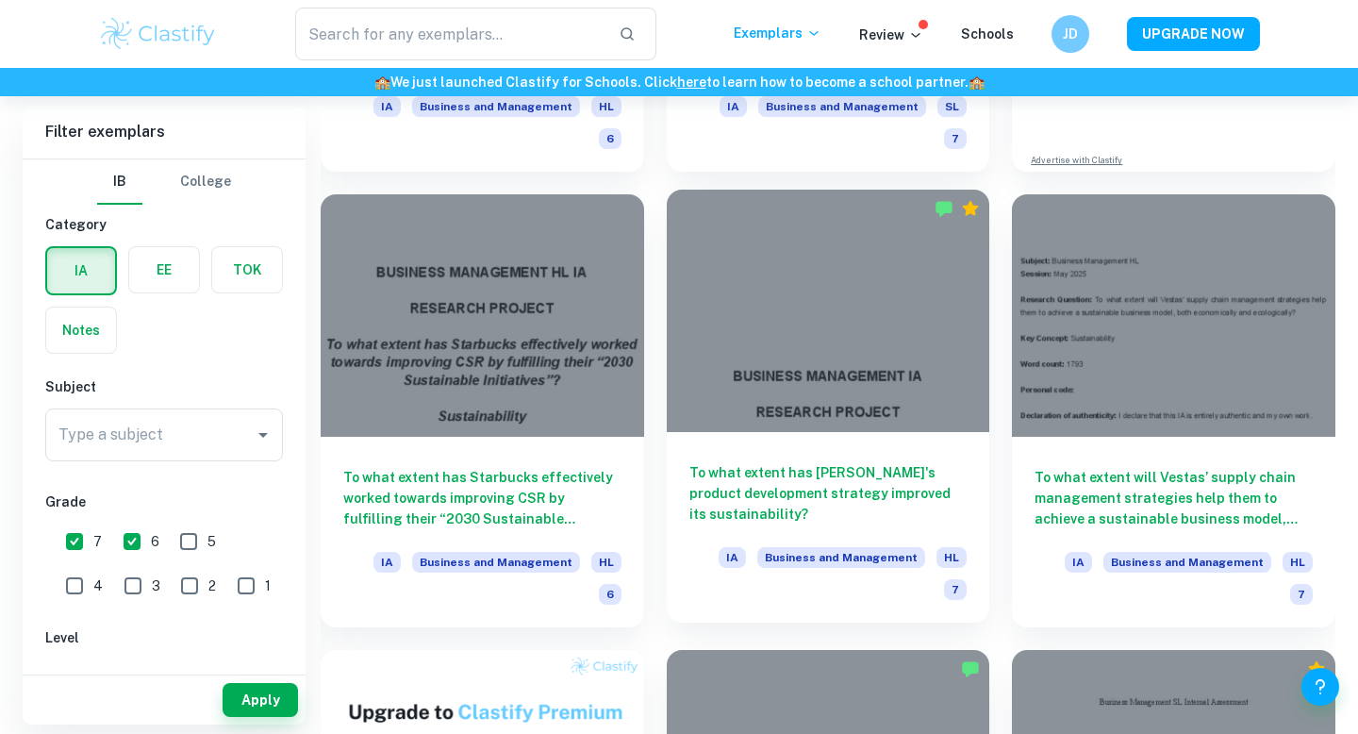
click at [758, 367] on div at bounding box center [829, 311] width 324 height 242
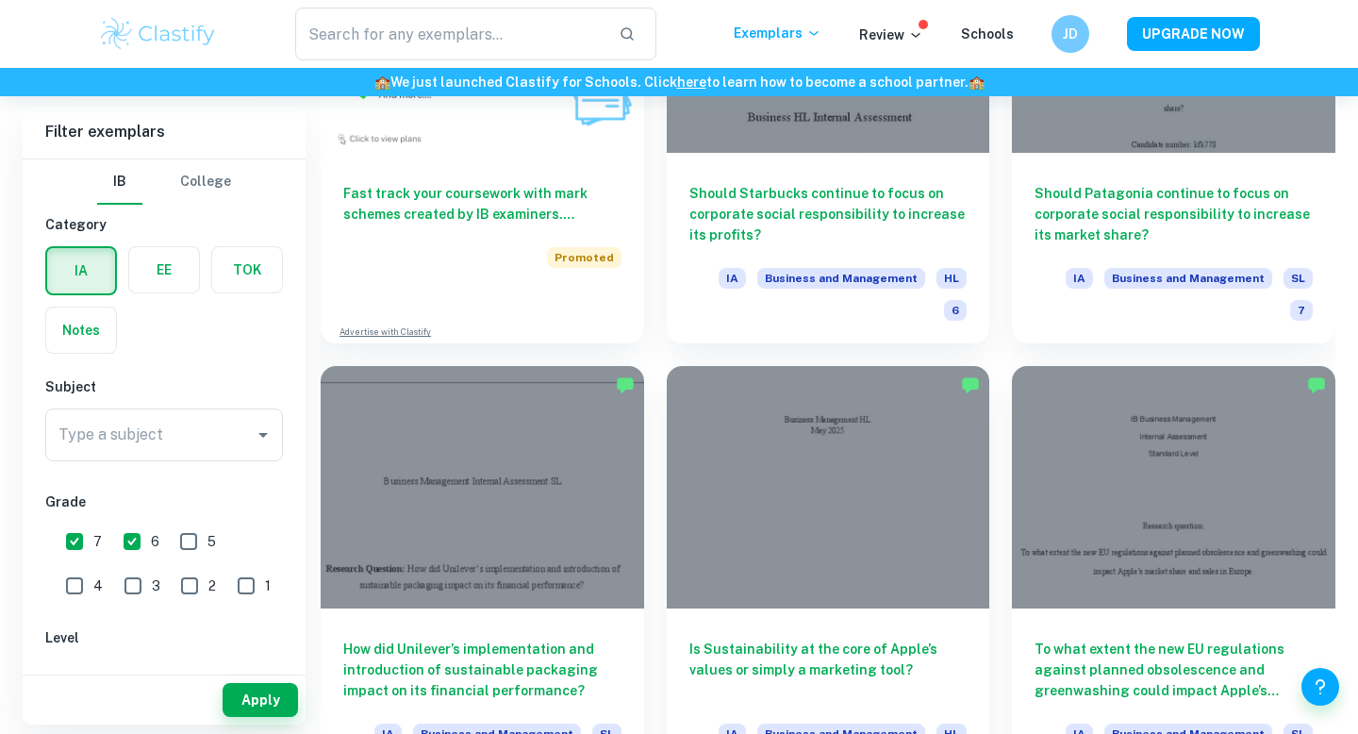
scroll to position [1669, 0]
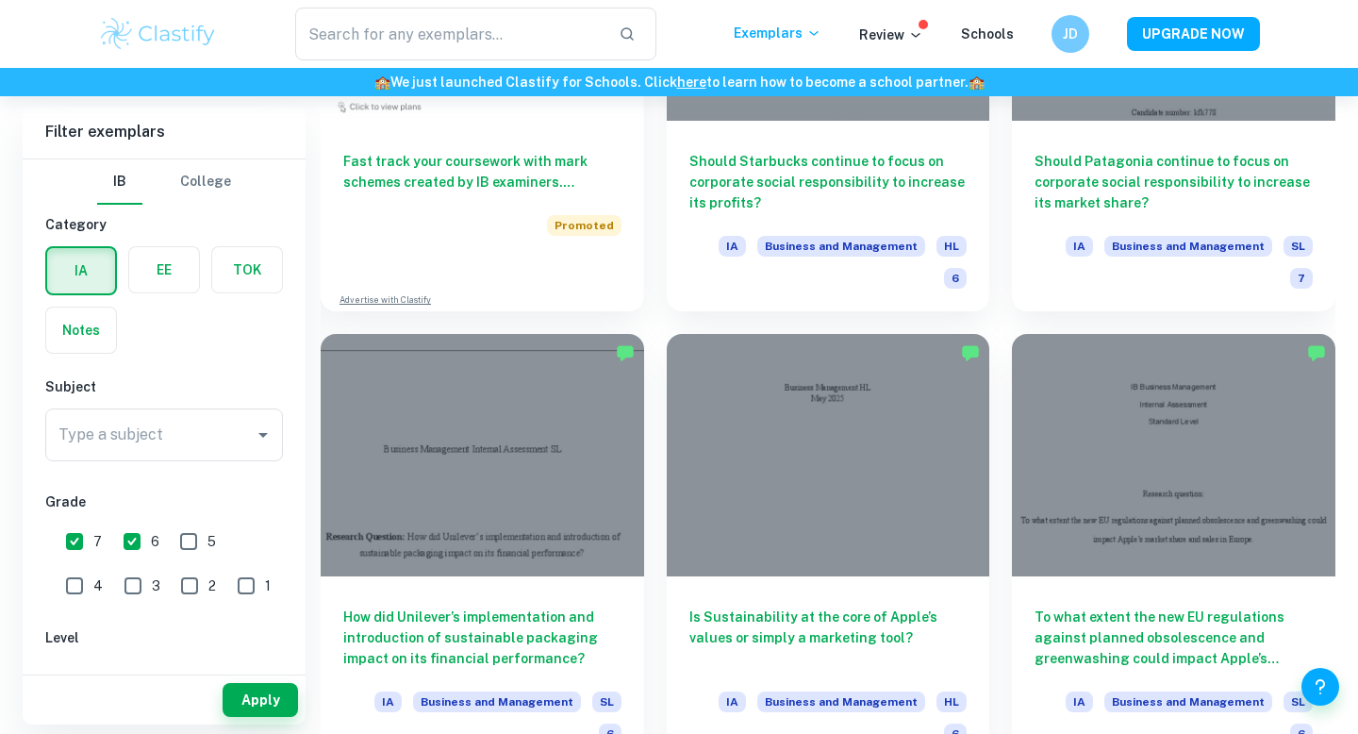
click at [122, 554] on input "6" at bounding box center [132, 542] width 38 height 38
click at [276, 708] on button "Apply" at bounding box center [260, 700] width 75 height 34
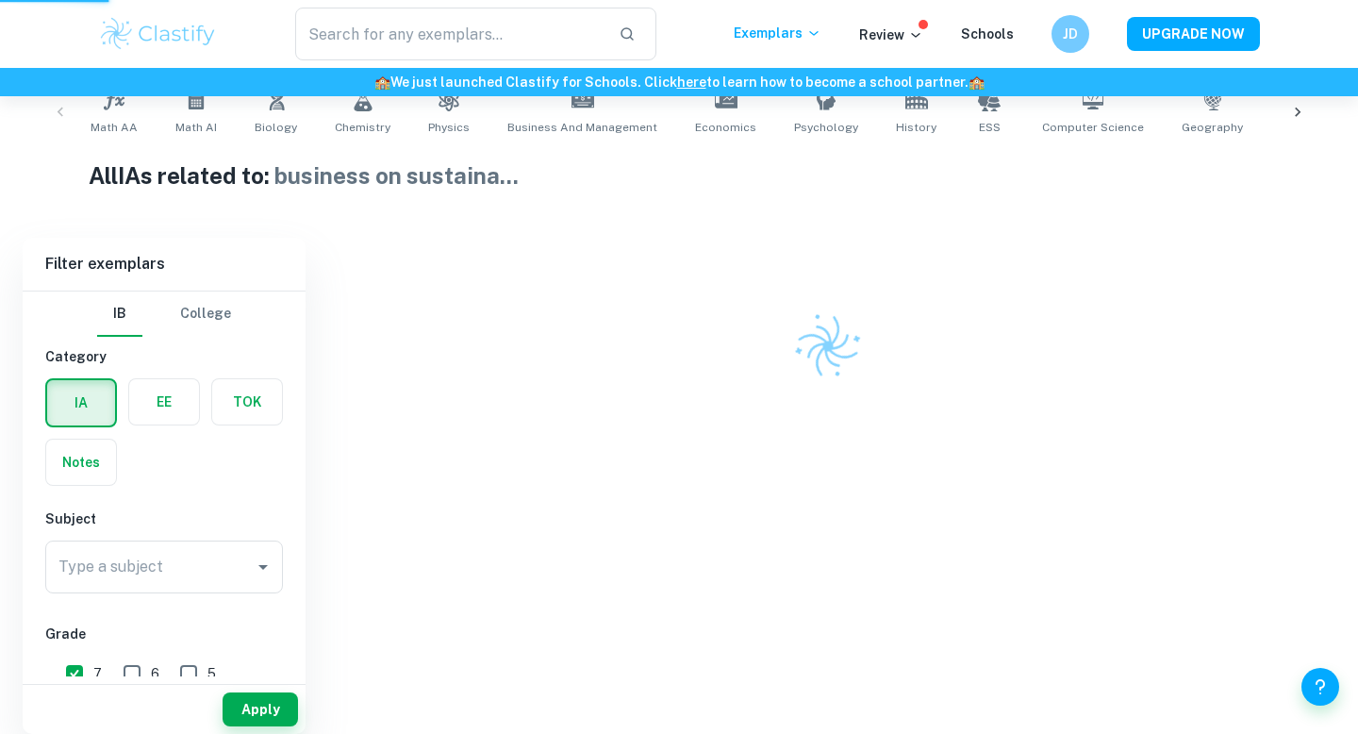
scroll to position [323, 0]
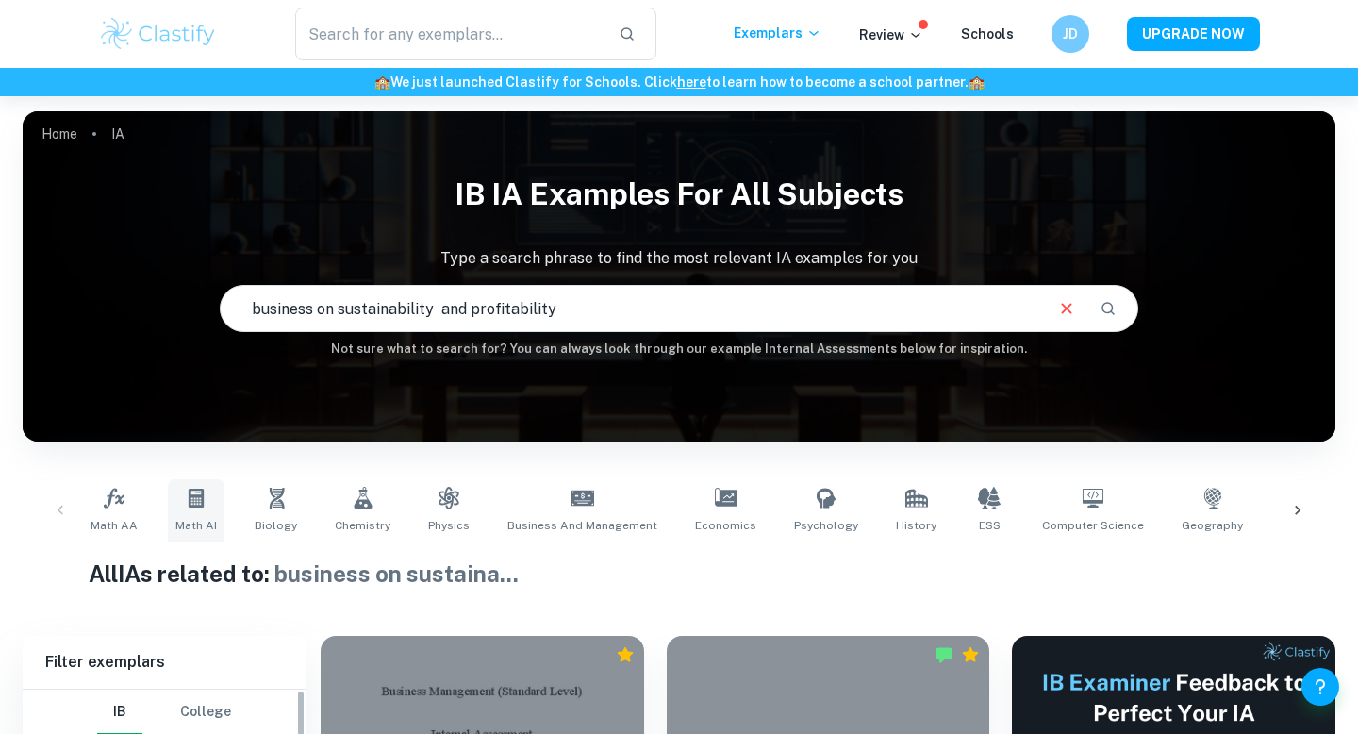
scroll to position [441, 0]
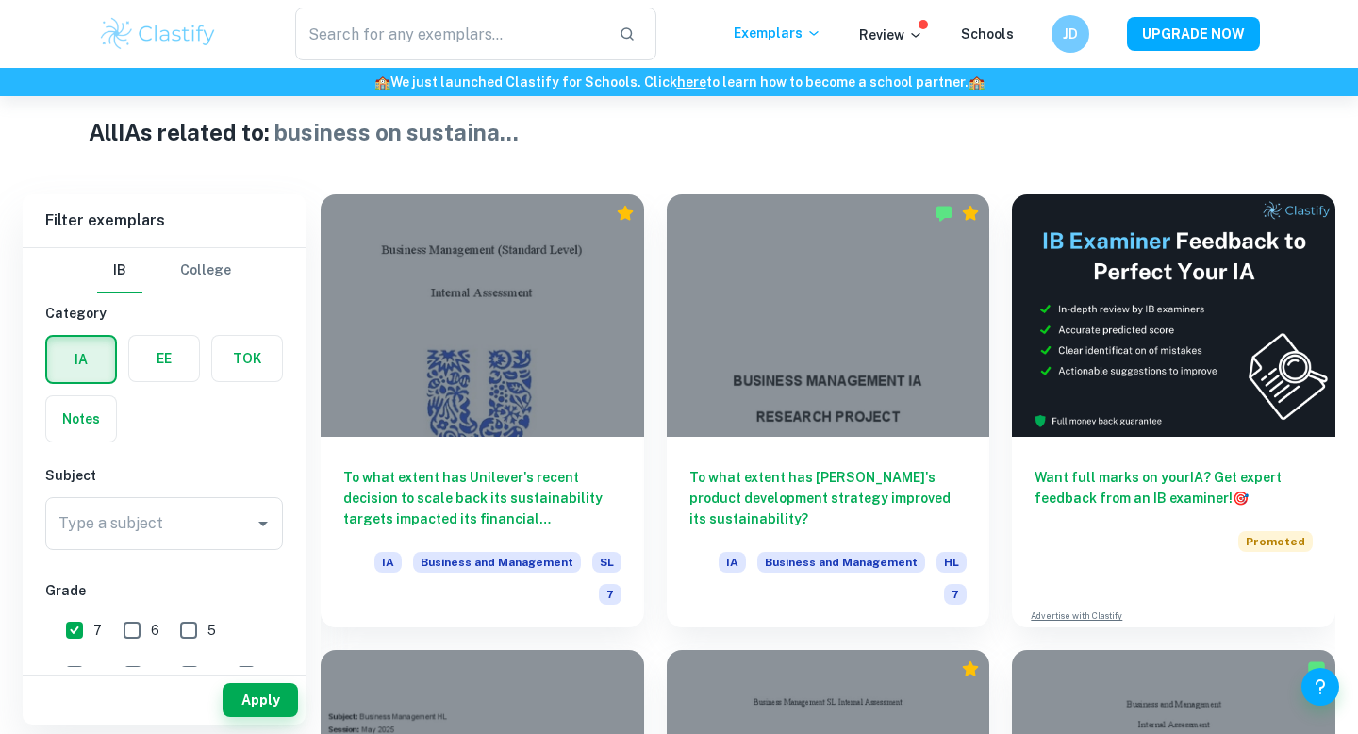
click at [127, 628] on input "6" at bounding box center [132, 630] width 38 height 38
checkbox input "true"
click at [72, 632] on input "7" at bounding box center [75, 630] width 38 height 38
checkbox input "false"
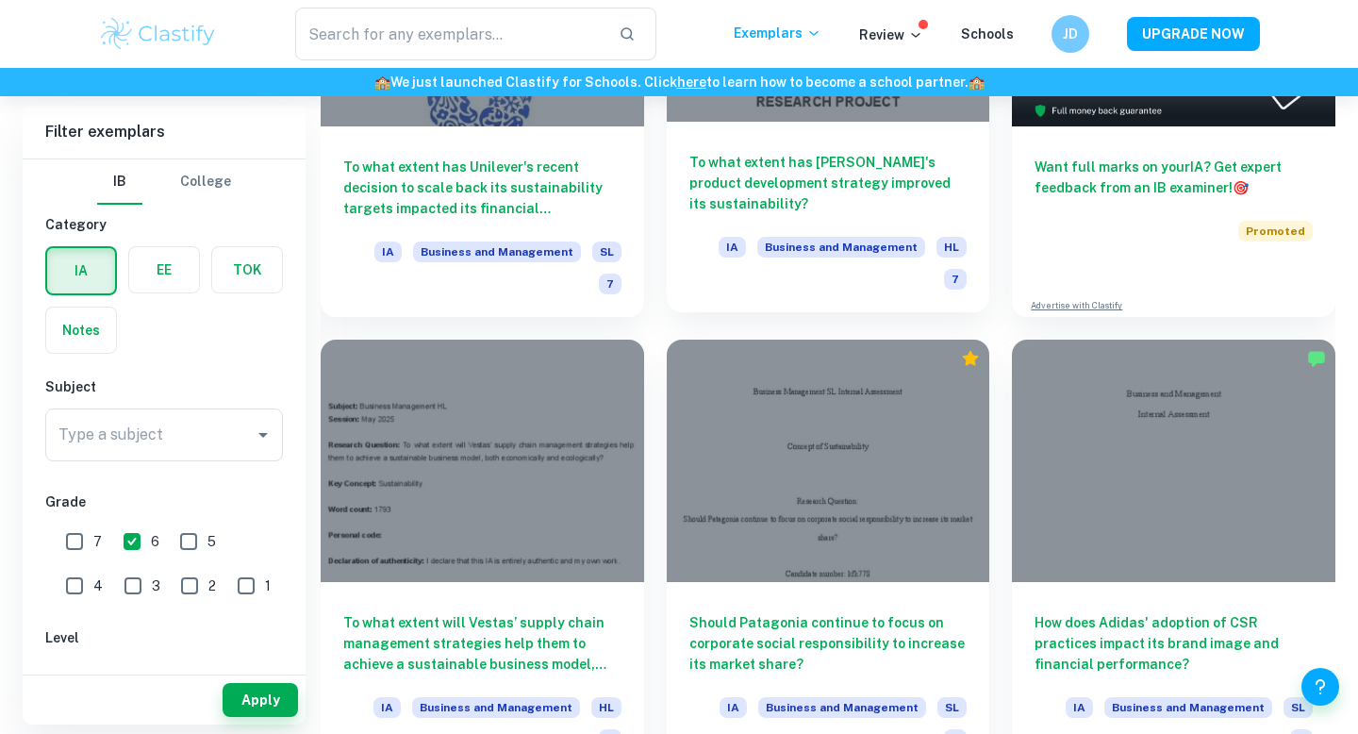
scroll to position [779, 0]
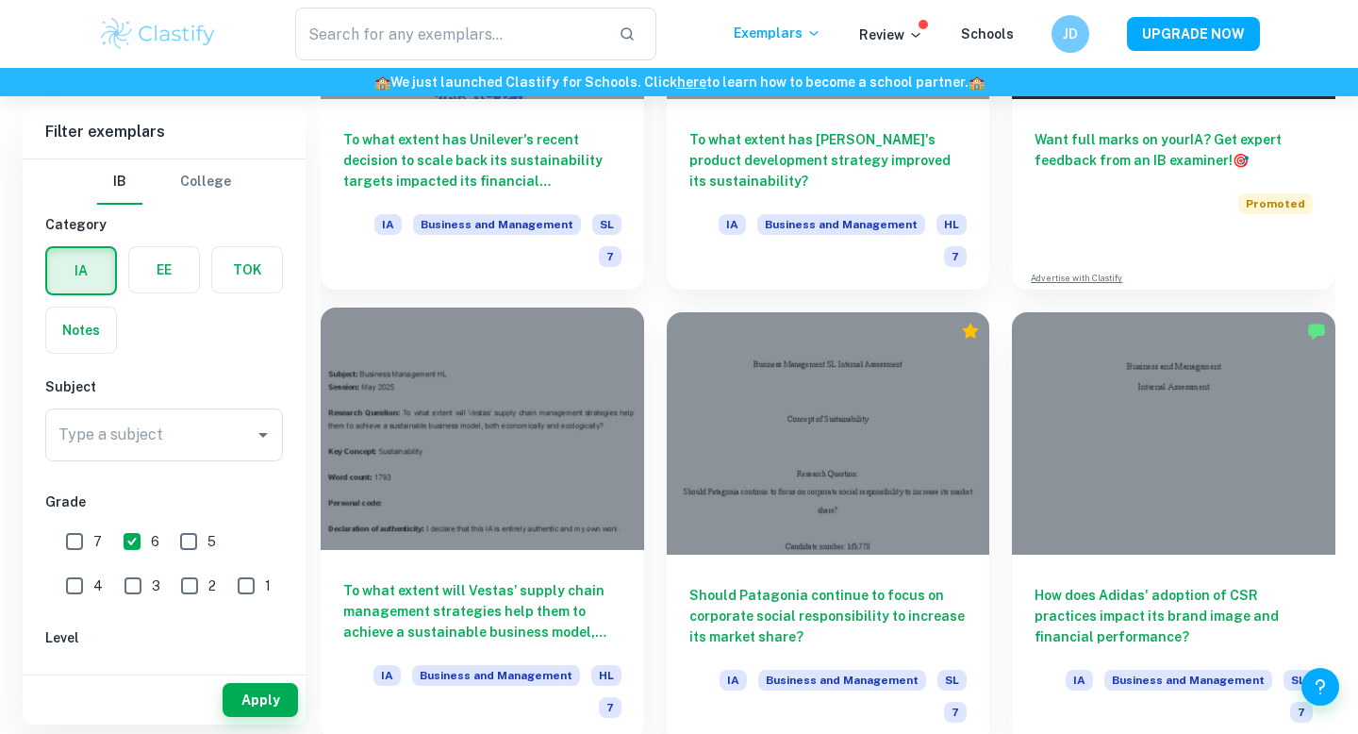
click at [563, 449] on div at bounding box center [483, 429] width 324 height 242
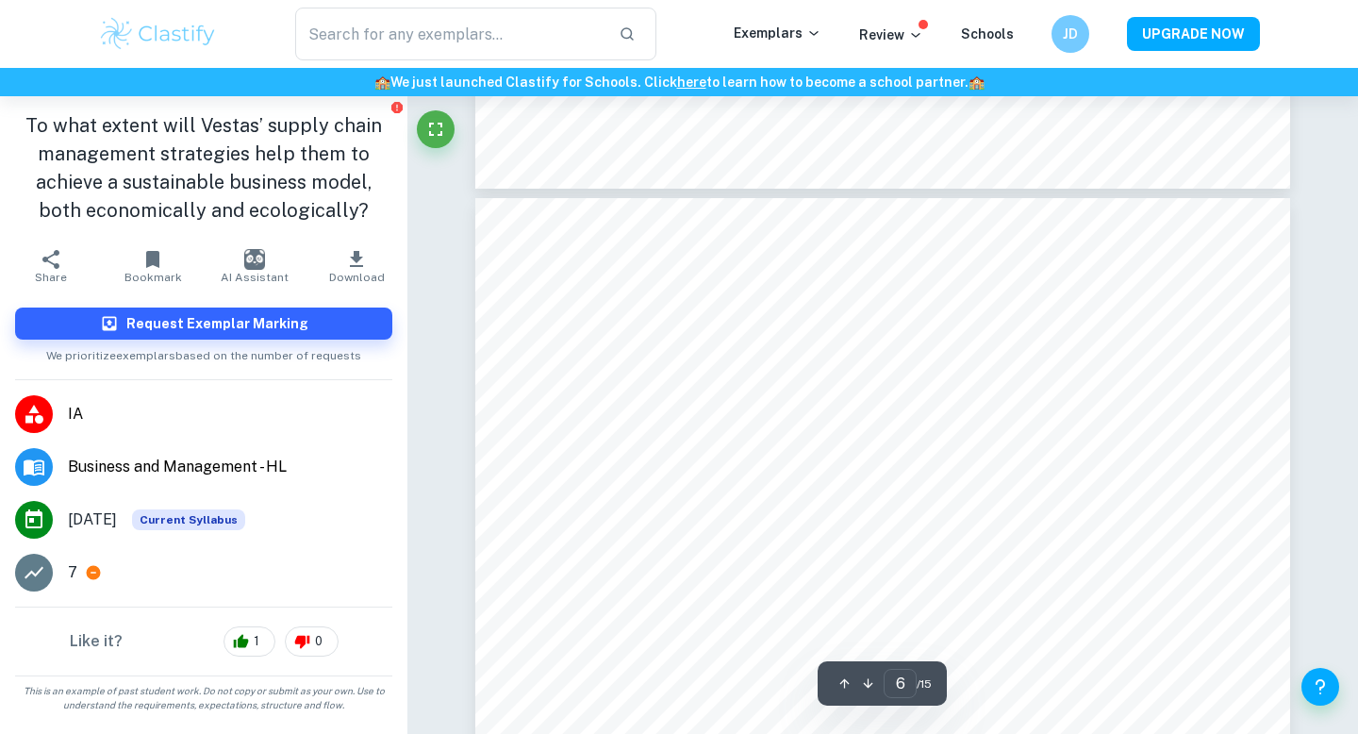
scroll to position [5989, 0]
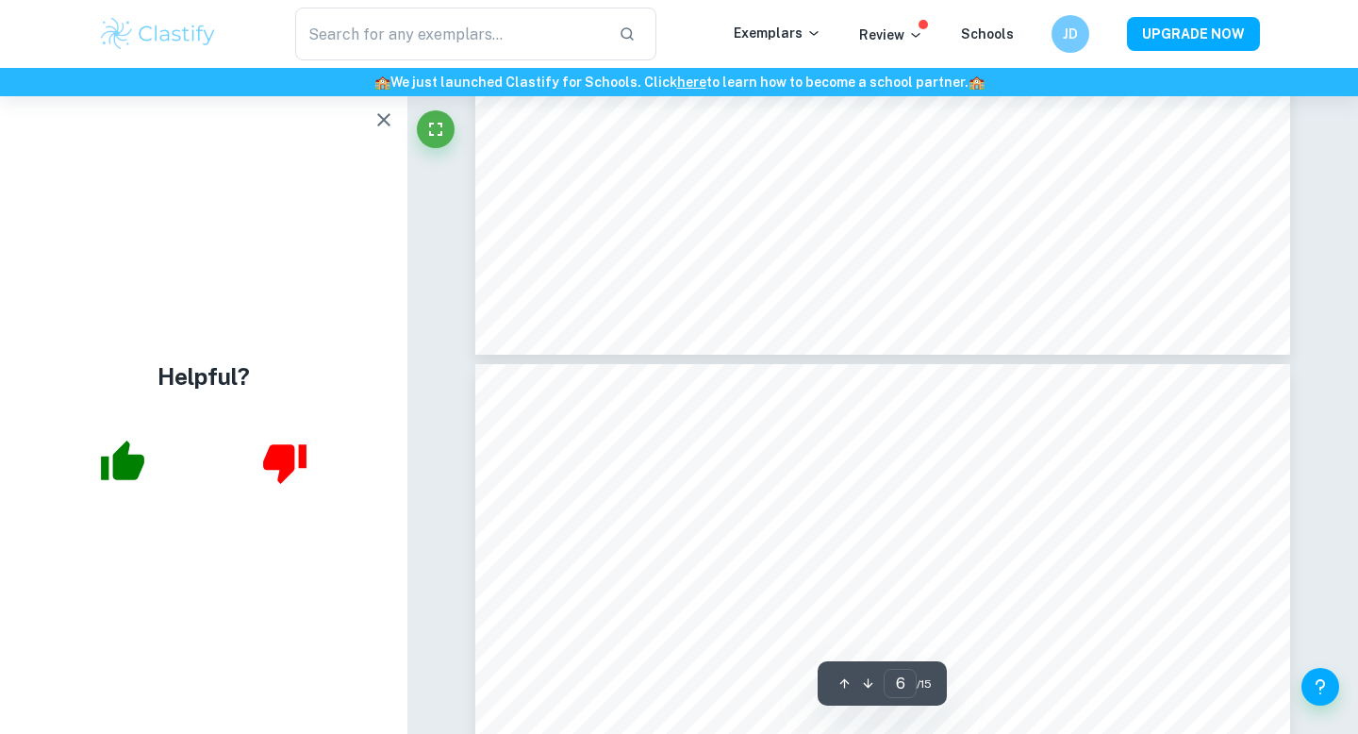
type input "5"
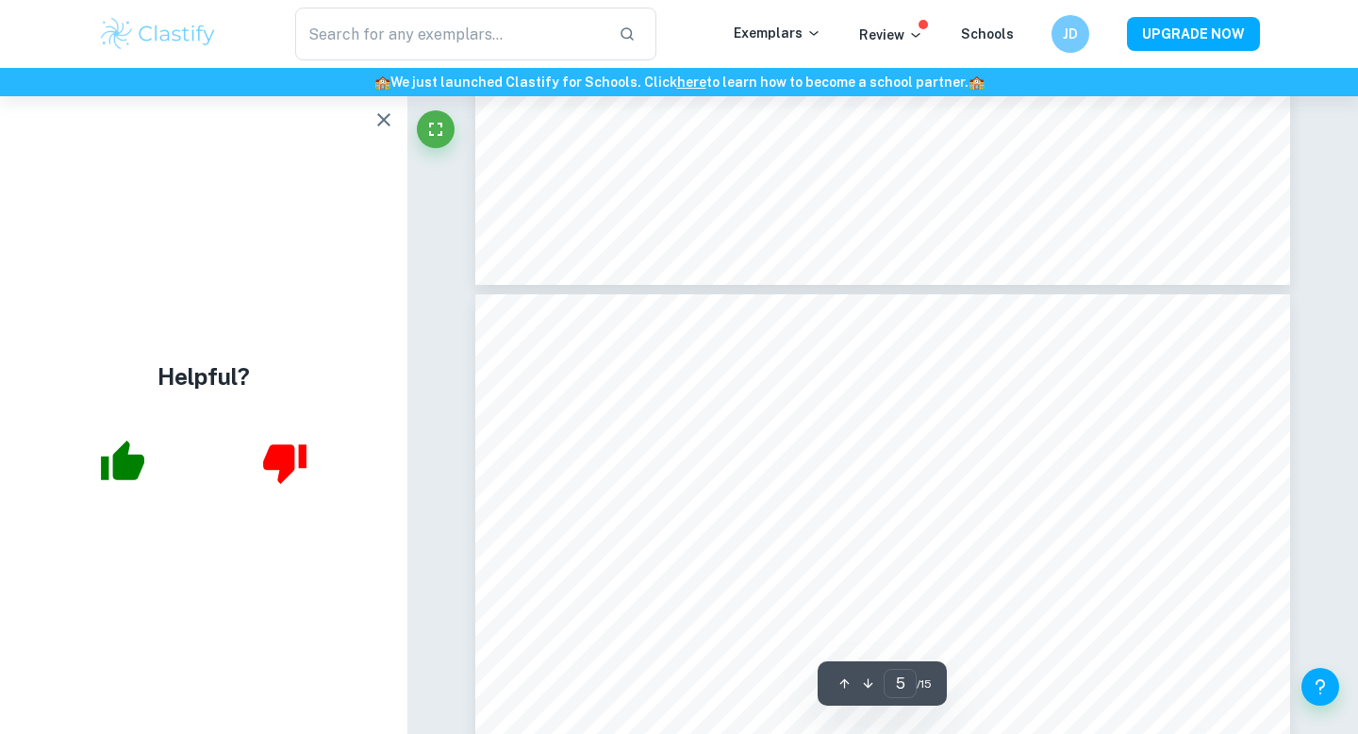
scroll to position [4704, 0]
